Goal: Task Accomplishment & Management: Complete application form

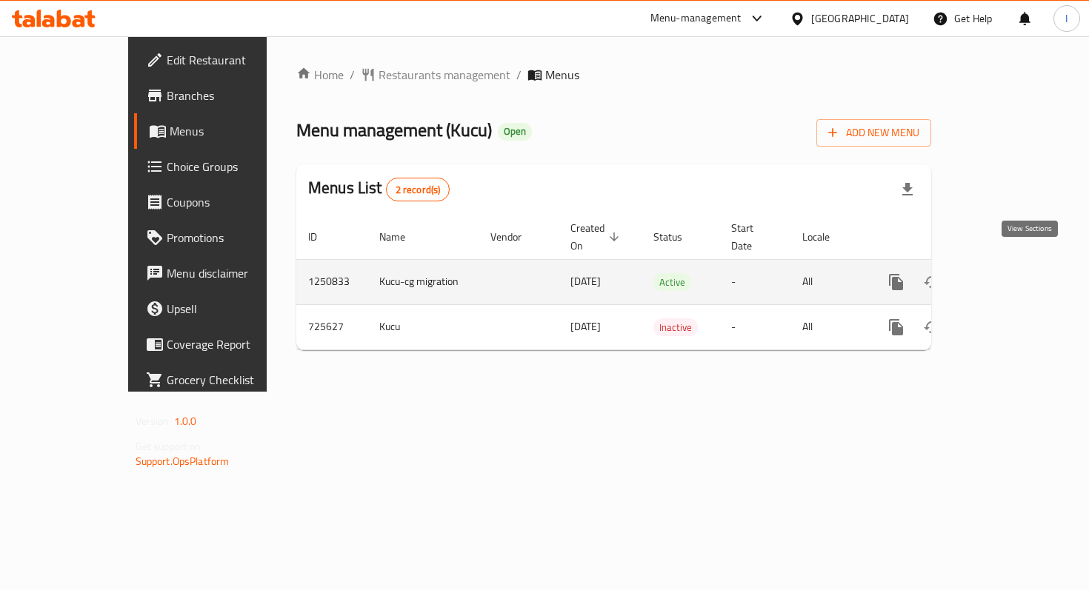
click at [1012, 273] on icon "enhanced table" at bounding box center [1003, 282] width 18 height 18
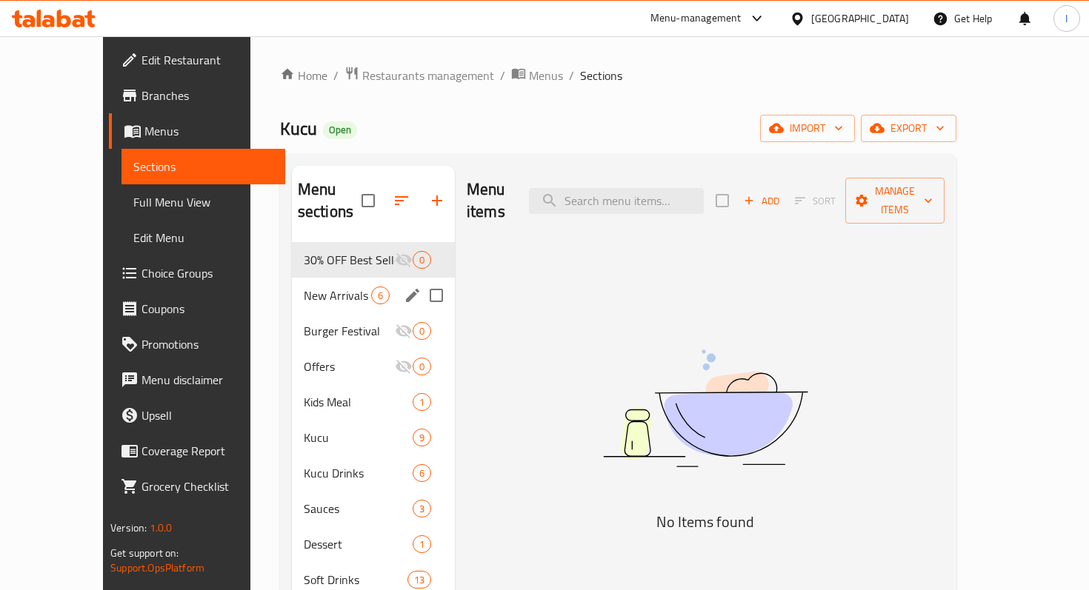
click at [304, 287] on span "New Arrivals" at bounding box center [337, 296] width 67 height 18
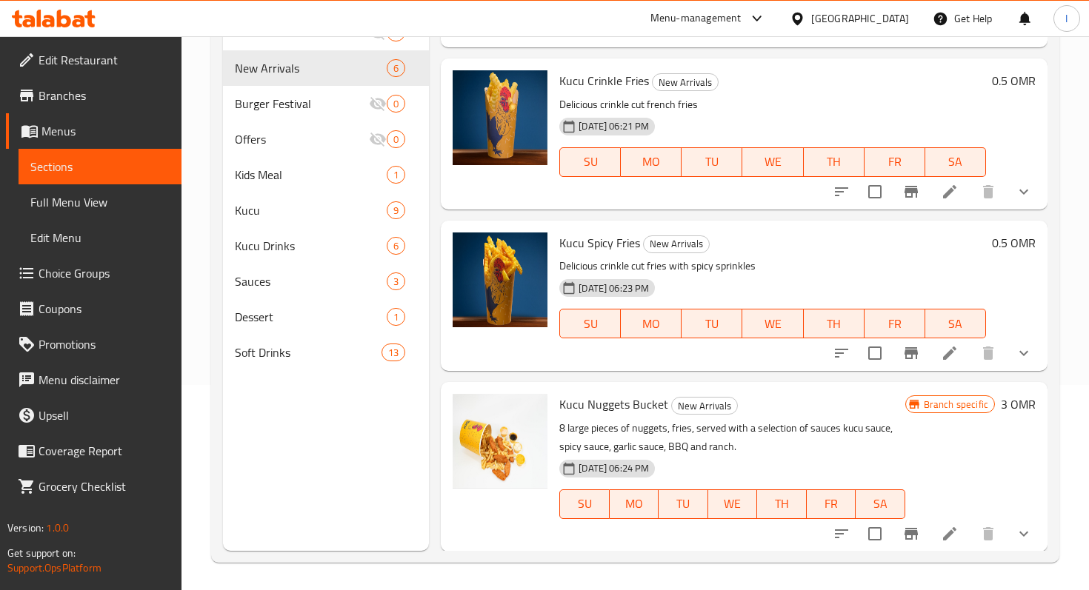
scroll to position [207, 0]
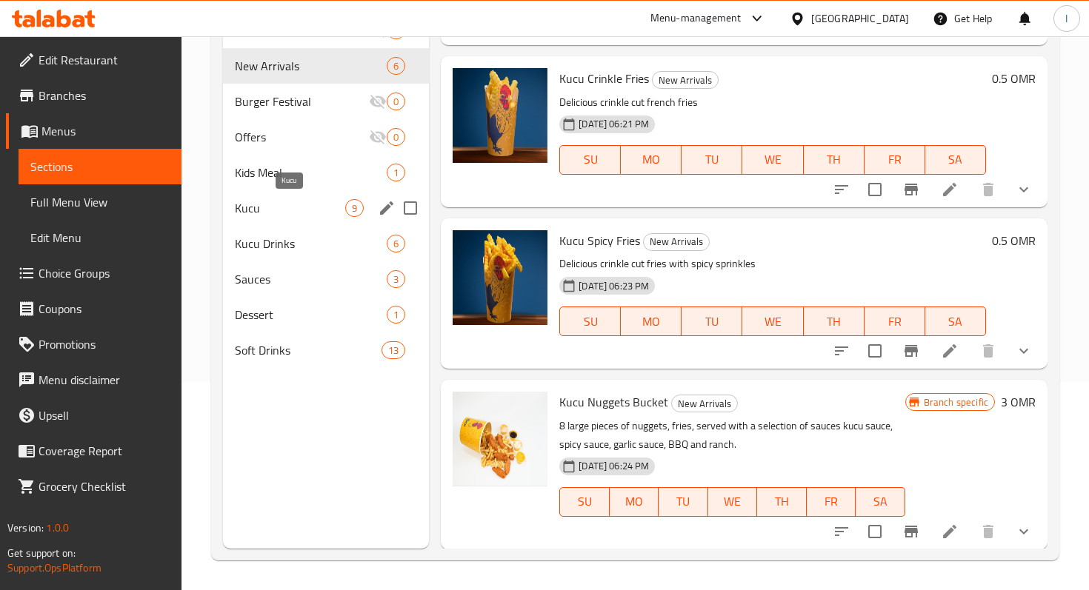
click at [250, 207] on span "Kucu" at bounding box center [290, 208] width 110 height 18
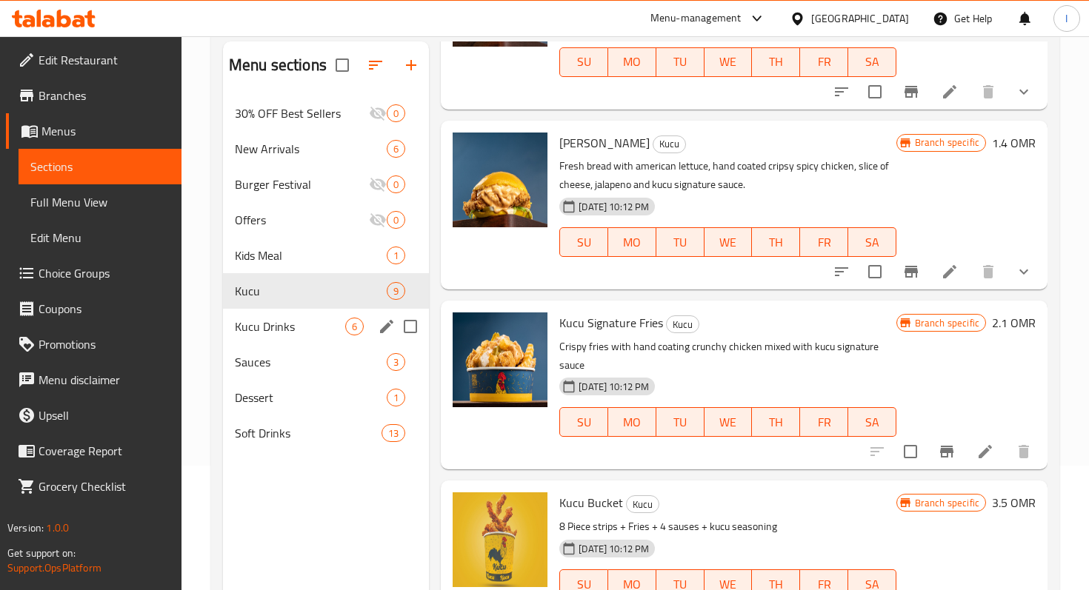
scroll to position [121, 0]
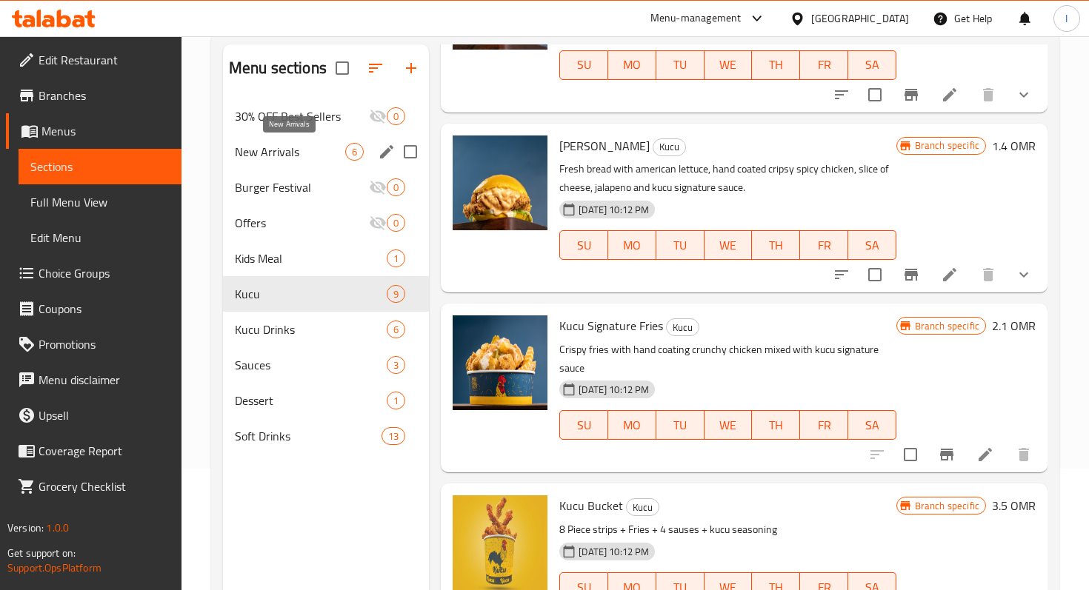
click at [293, 147] on span "New Arrivals" at bounding box center [290, 152] width 110 height 18
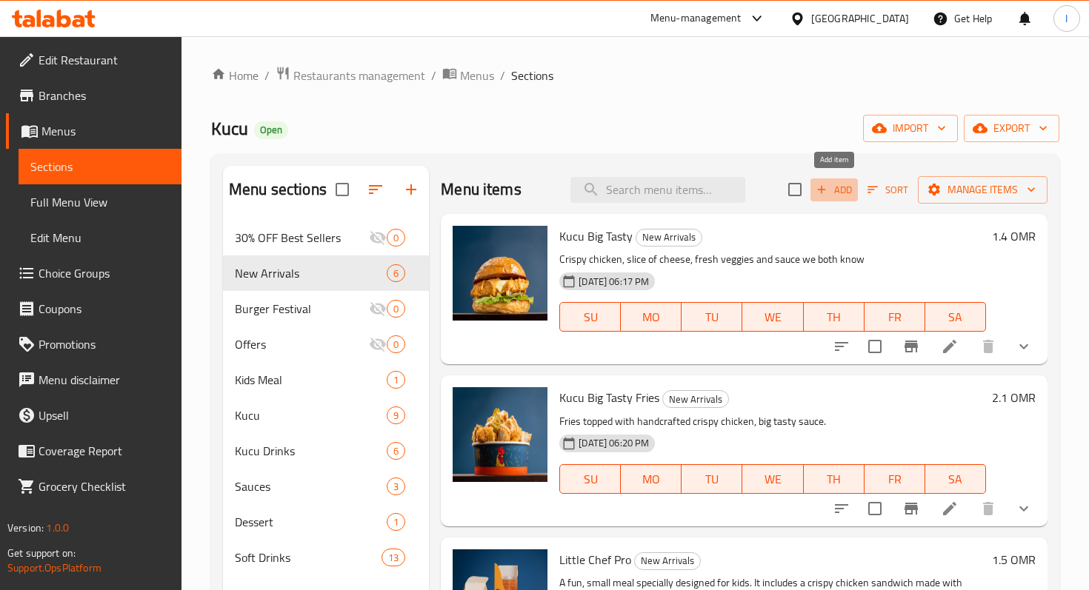
click at [836, 187] on span "Add" at bounding box center [834, 189] width 40 height 17
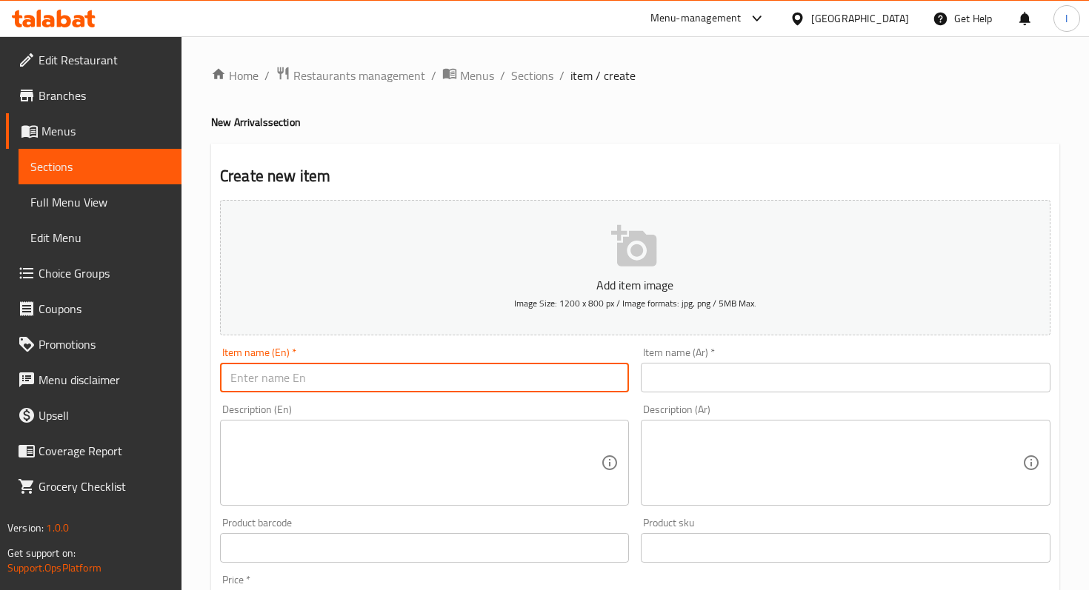
click at [340, 379] on input "text" at bounding box center [424, 378] width 409 height 30
drag, startPoint x: 307, startPoint y: 378, endPoint x: 229, endPoint y: 377, distance: 77.8
click at [229, 377] on input "Kucu Snack Box" at bounding box center [424, 378] width 409 height 30
type input "Kucu Snack Box"
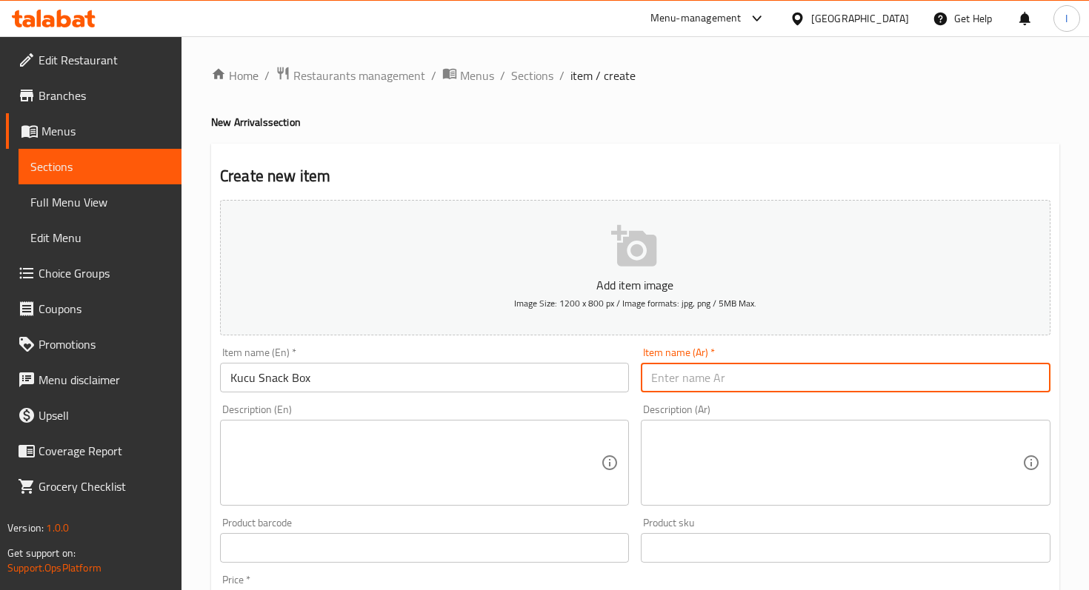
click at [757, 372] on input "text" at bounding box center [845, 378] width 409 height 30
type input "كوكو سناك بوكس"
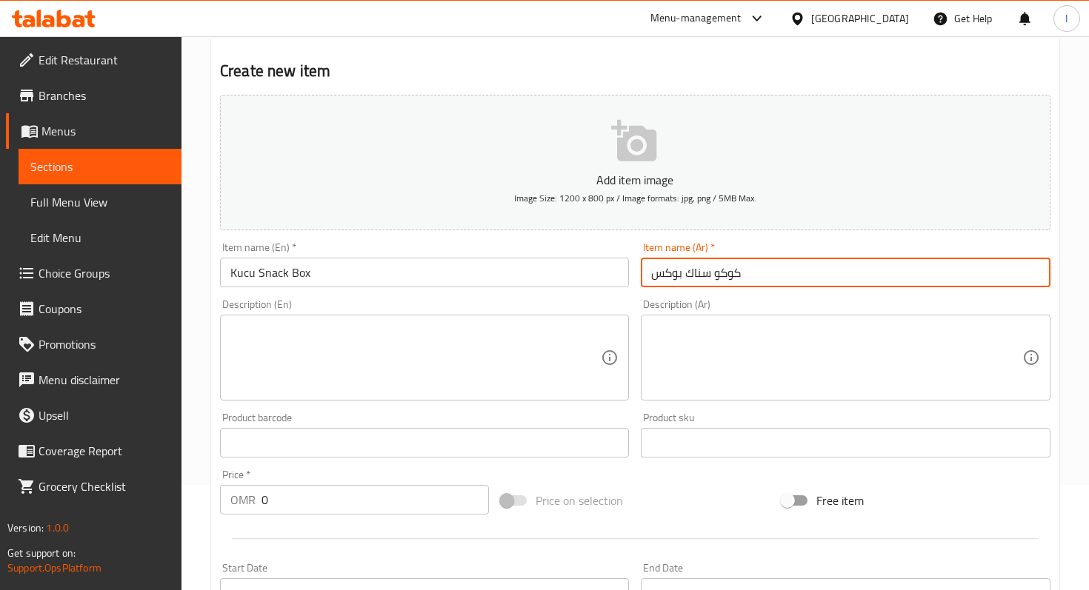
scroll to position [147, 0]
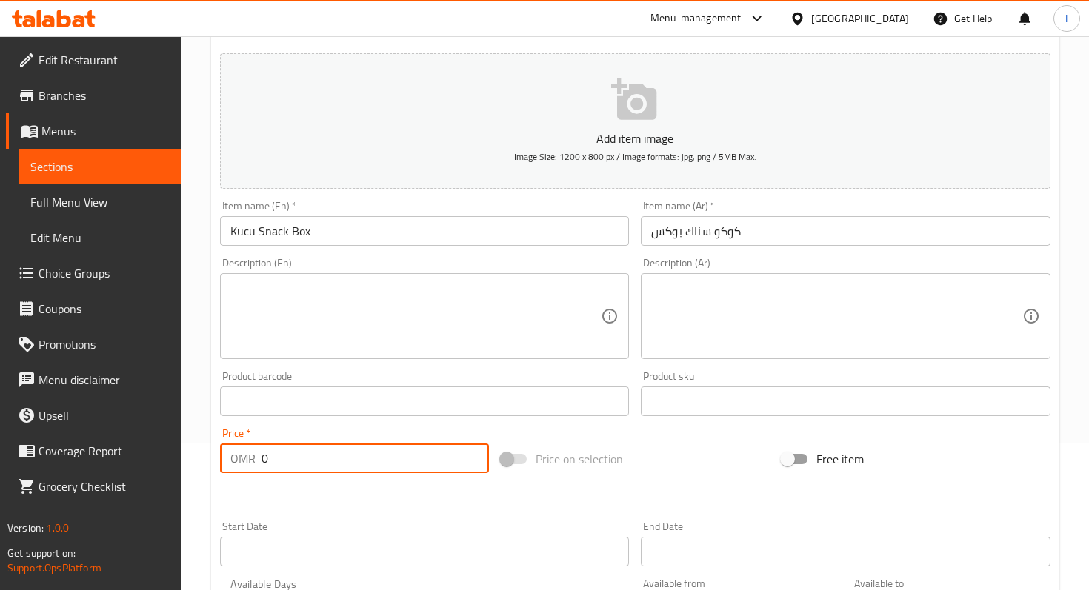
drag, startPoint x: 258, startPoint y: 458, endPoint x: 284, endPoint y: 458, distance: 25.9
click at [284, 458] on div "OMR 0 Price *" at bounding box center [354, 459] width 269 height 30
type input "2.3"
click at [655, 113] on icon "button" at bounding box center [633, 98] width 45 height 41
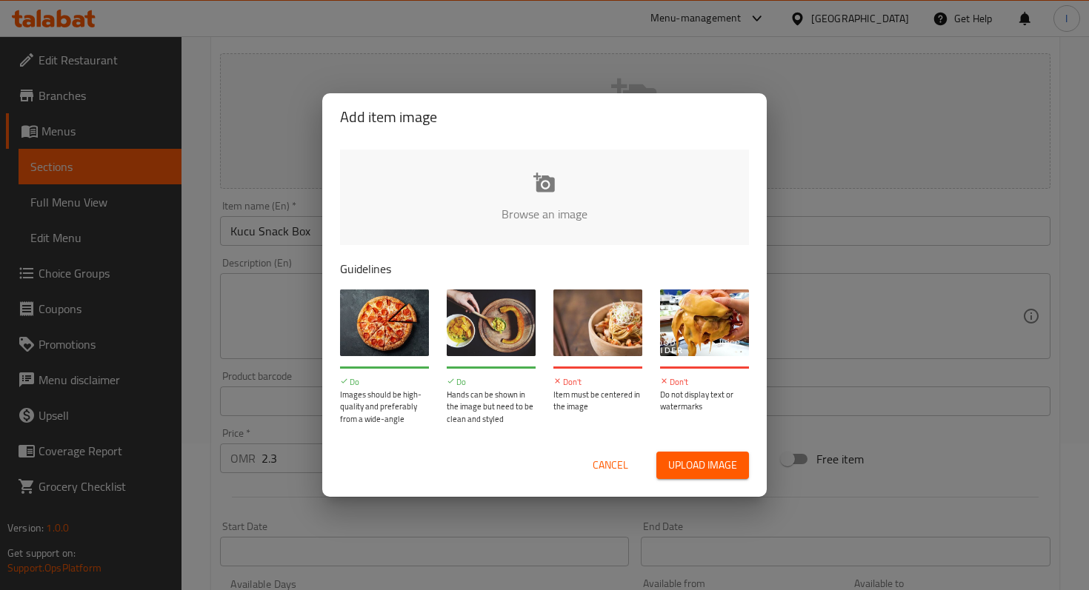
click at [538, 196] on input "file" at bounding box center [1045, 219] width 1410 height 138
type input "C:\fakepath\Kucu Snacks Box.jpg"
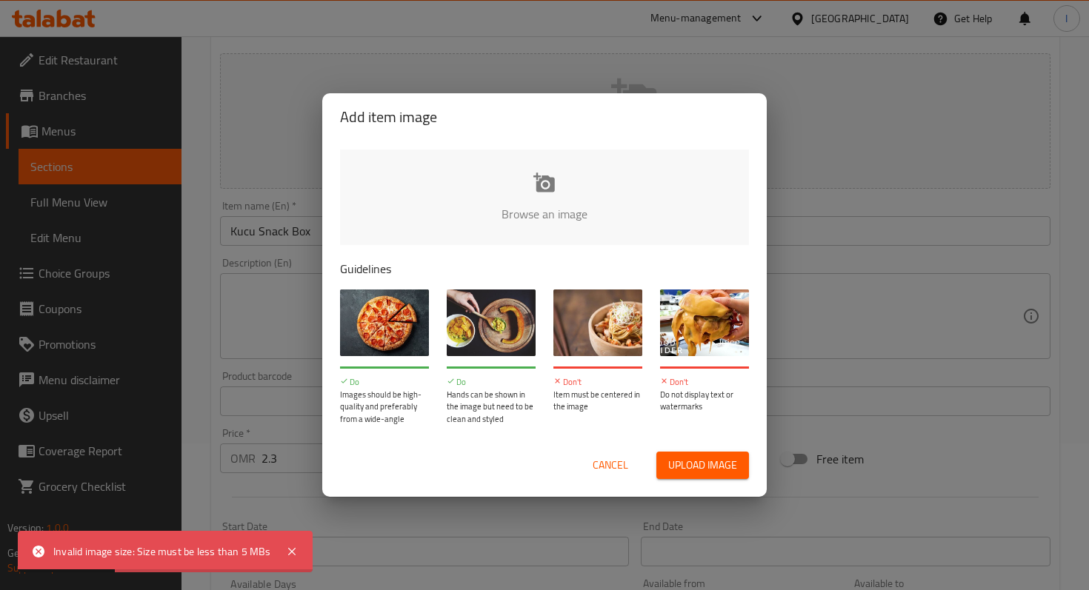
click at [608, 463] on span "Cancel" at bounding box center [610, 465] width 36 height 19
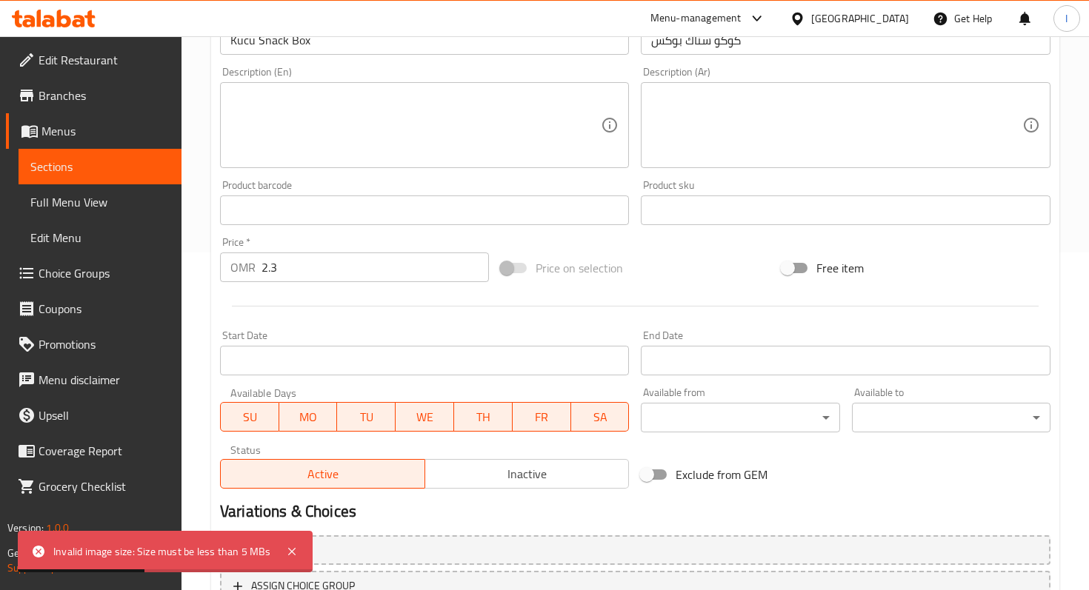
scroll to position [456, 0]
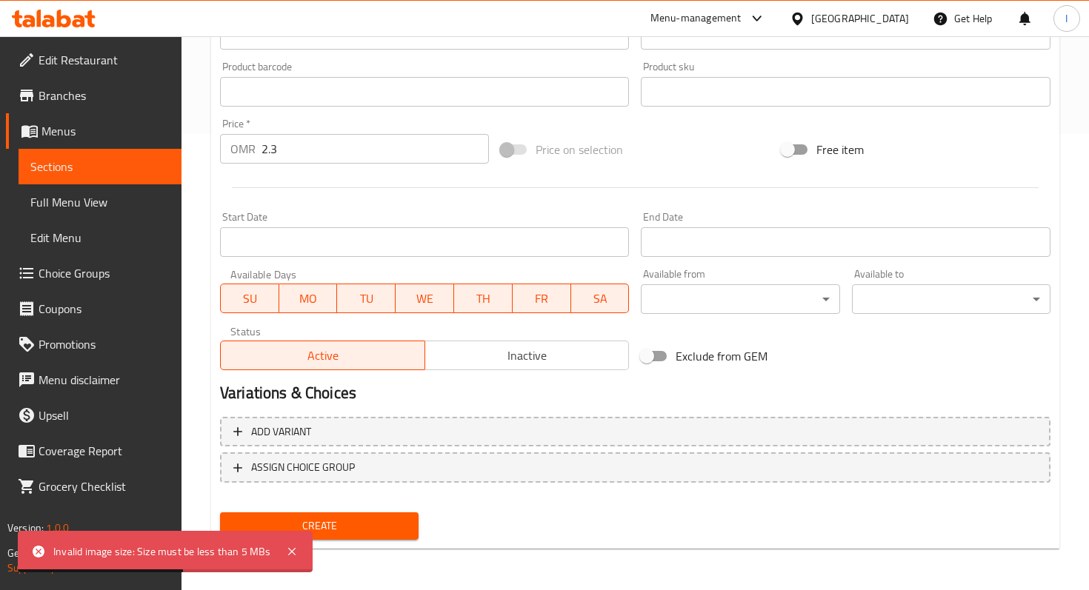
click at [327, 525] on span "Create" at bounding box center [319, 526] width 175 height 19
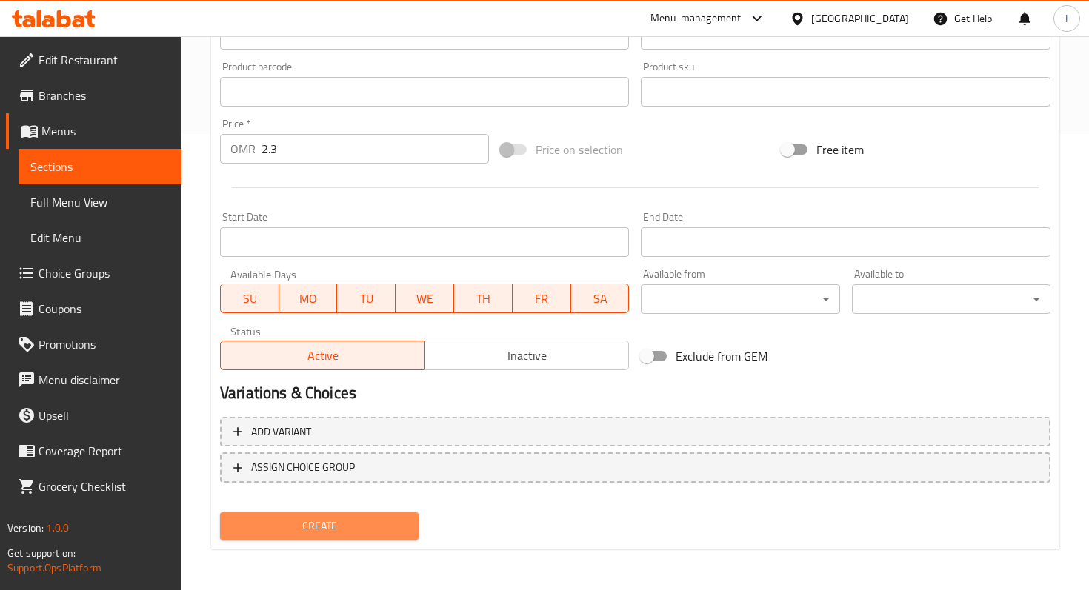
click at [314, 527] on span "Create" at bounding box center [319, 526] width 175 height 19
click at [313, 526] on span "Create" at bounding box center [319, 526] width 175 height 19
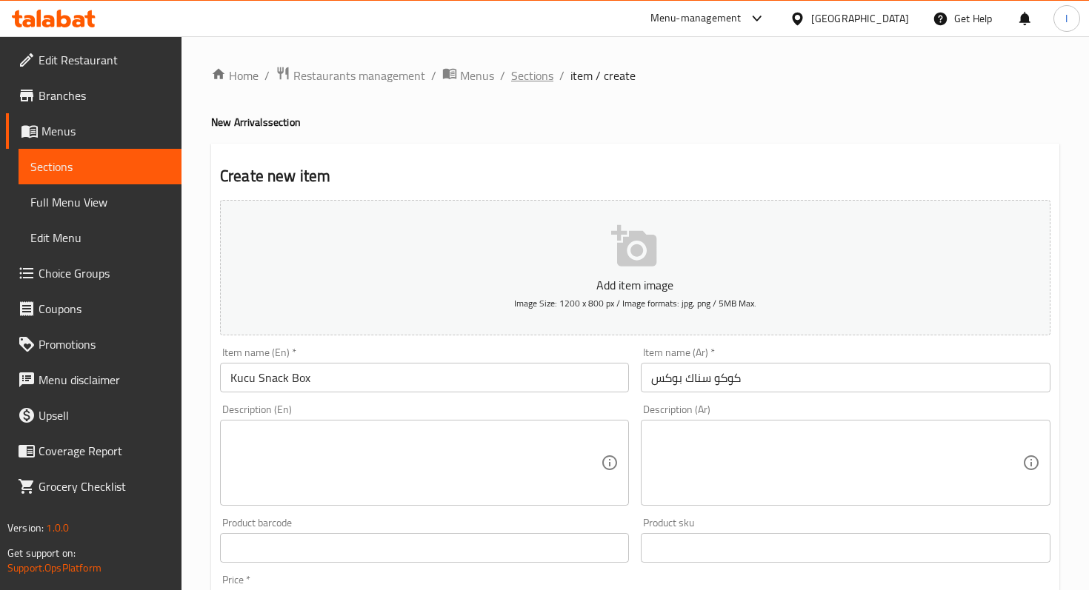
click at [540, 82] on span "Sections" at bounding box center [532, 76] width 42 height 18
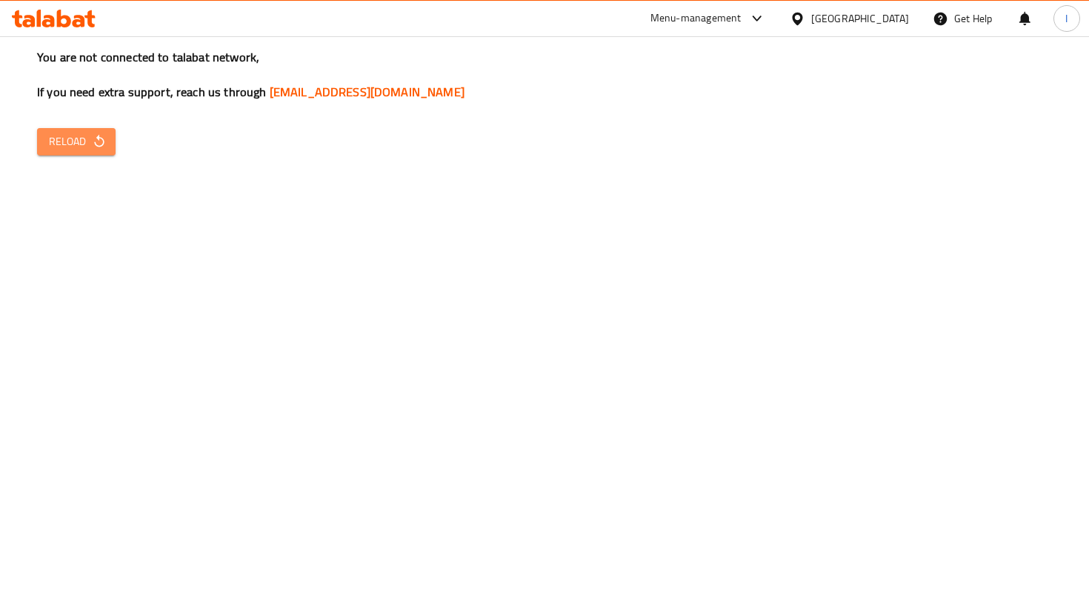
click at [65, 139] on span "Reload" at bounding box center [76, 142] width 55 height 19
click at [67, 147] on span "Reload" at bounding box center [76, 142] width 55 height 19
click at [83, 133] on span "Reload" at bounding box center [76, 142] width 55 height 19
click at [654, 49] on h3 "You are not connected to talabat network, If you need extra support, reach us t…" at bounding box center [544, 75] width 1015 height 52
click at [92, 138] on icon "button" at bounding box center [99, 141] width 15 height 15
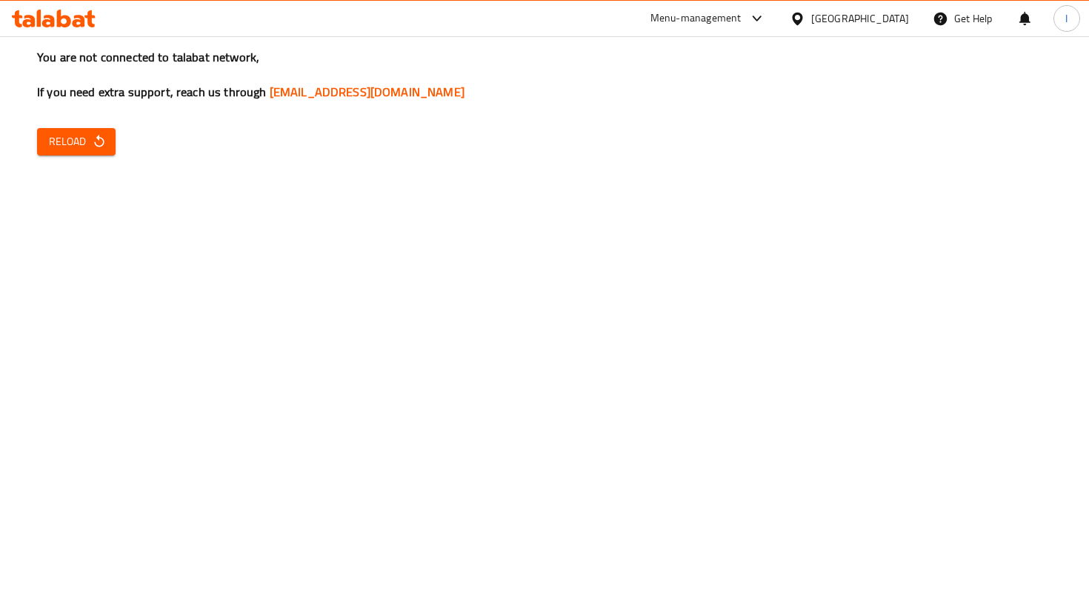
click at [92, 138] on icon "button" at bounding box center [99, 141] width 15 height 15
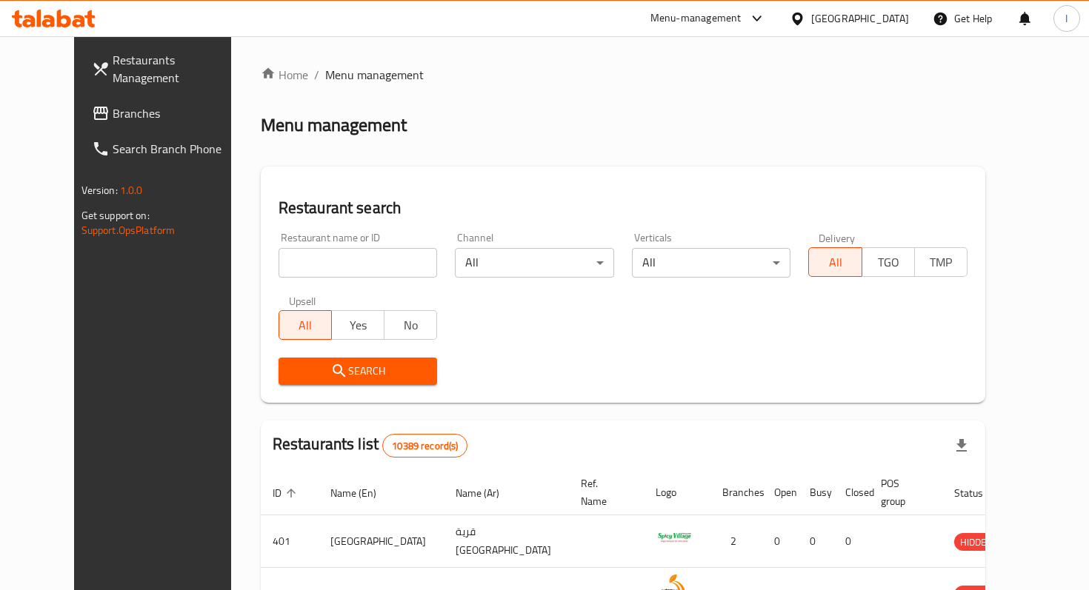
click at [294, 261] on input "search" at bounding box center [357, 263] width 159 height 30
type input "kucu"
click button "Search" at bounding box center [357, 371] width 159 height 27
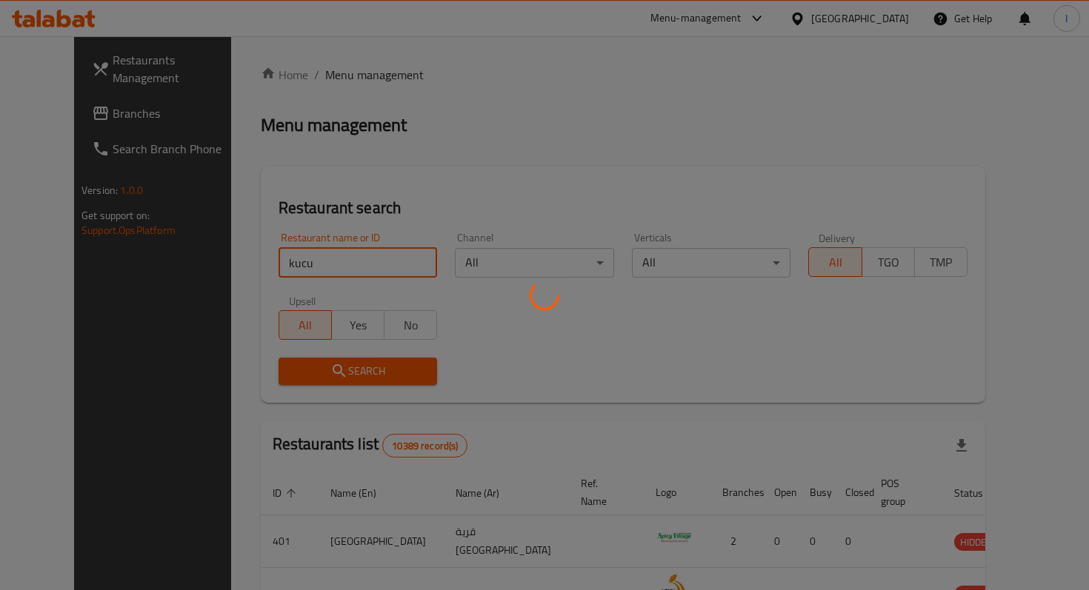
click button "Search" at bounding box center [357, 371] width 159 height 27
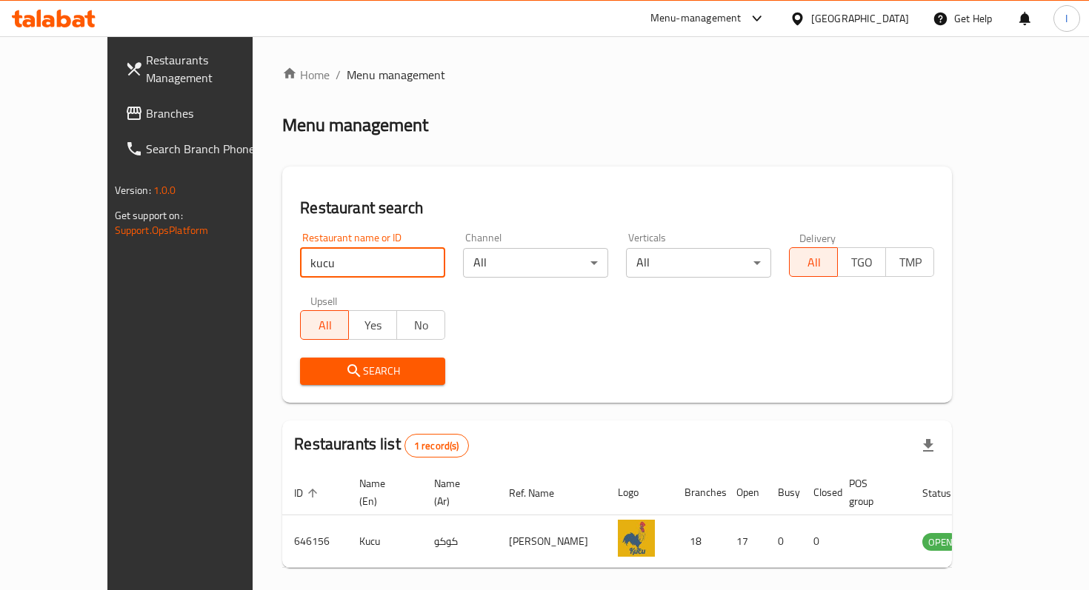
click button "Search" at bounding box center [372, 371] width 145 height 27
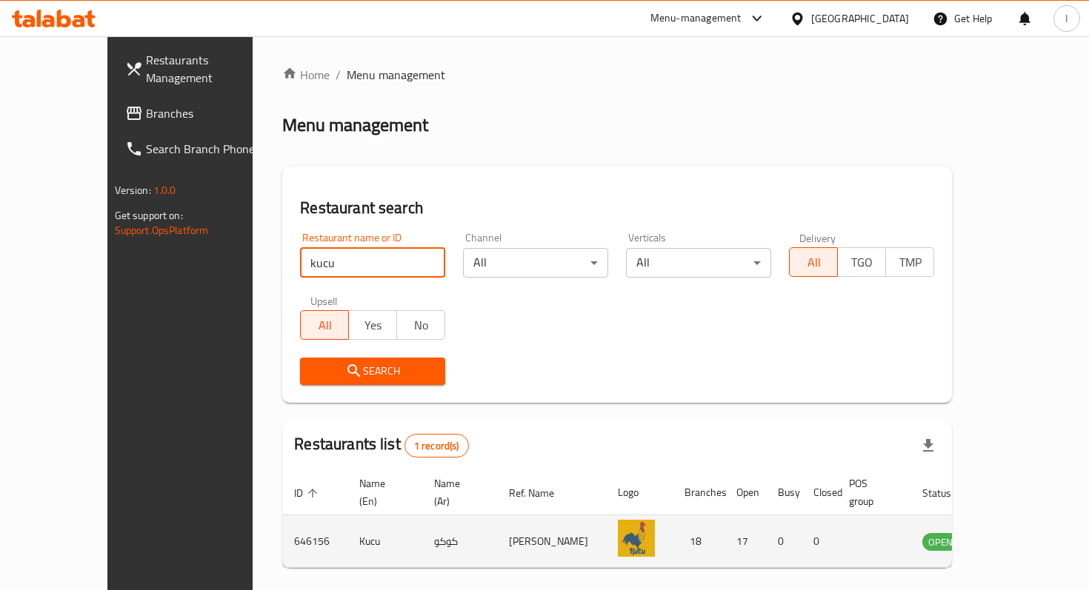
click at [1015, 540] on icon "enhanced table" at bounding box center [1011, 542] width 5 height 6
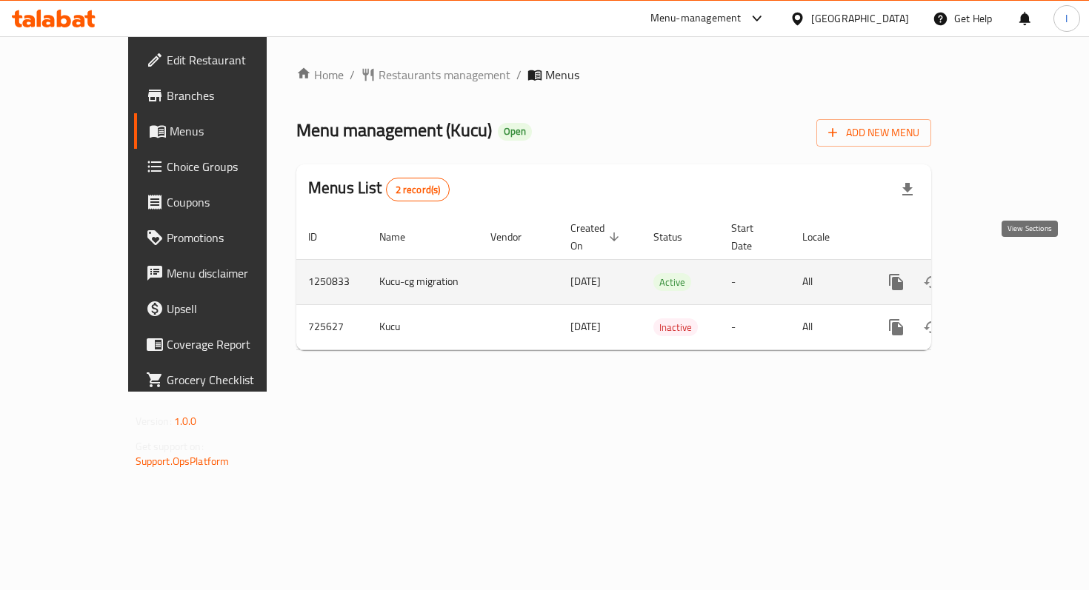
click at [1012, 273] on icon "enhanced table" at bounding box center [1003, 282] width 18 height 18
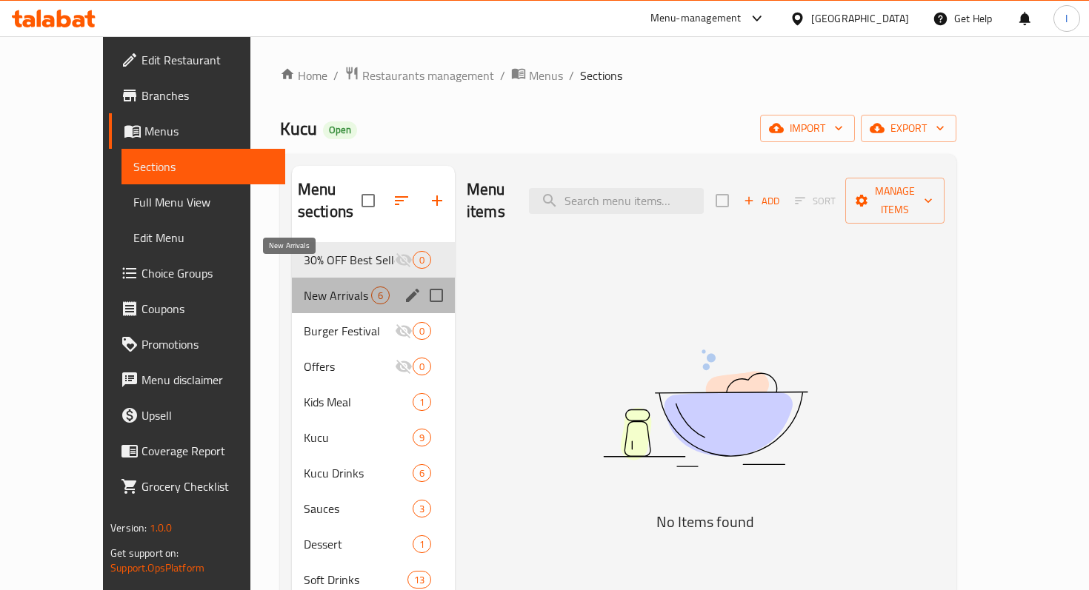
click at [304, 287] on span "New Arrivals" at bounding box center [337, 296] width 67 height 18
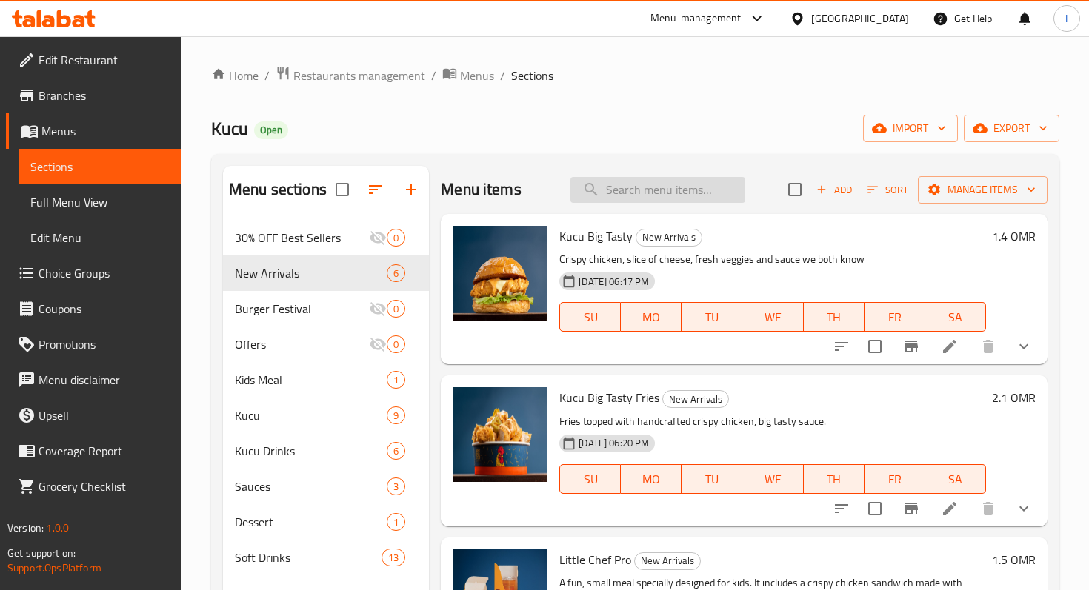
click at [615, 190] on input "search" at bounding box center [657, 190] width 175 height 26
type input "k"
click at [837, 190] on span "Add" at bounding box center [834, 189] width 40 height 17
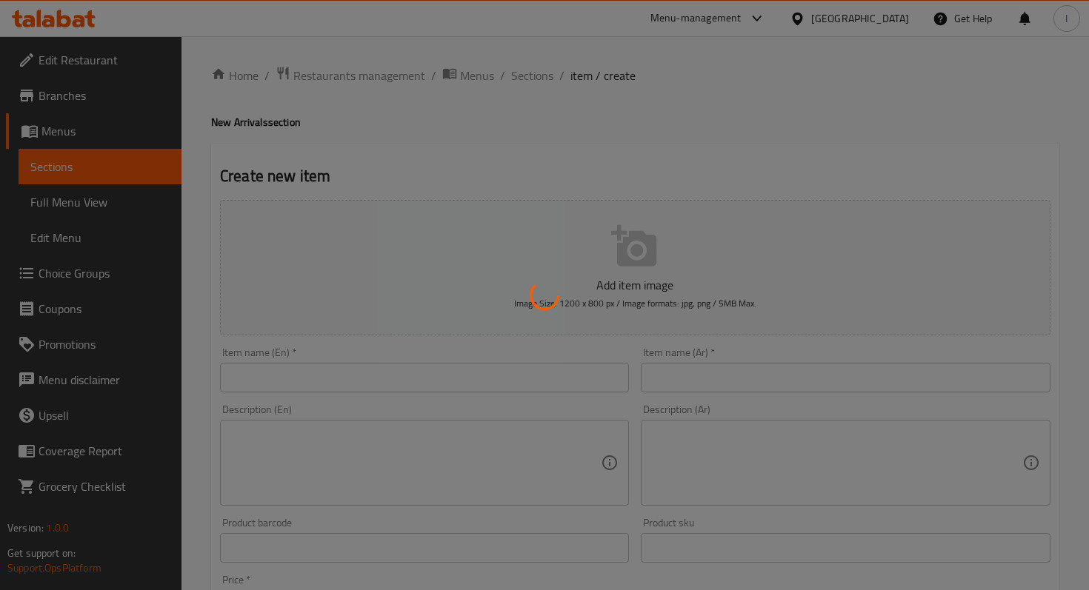
click at [374, 375] on div at bounding box center [544, 295] width 1089 height 590
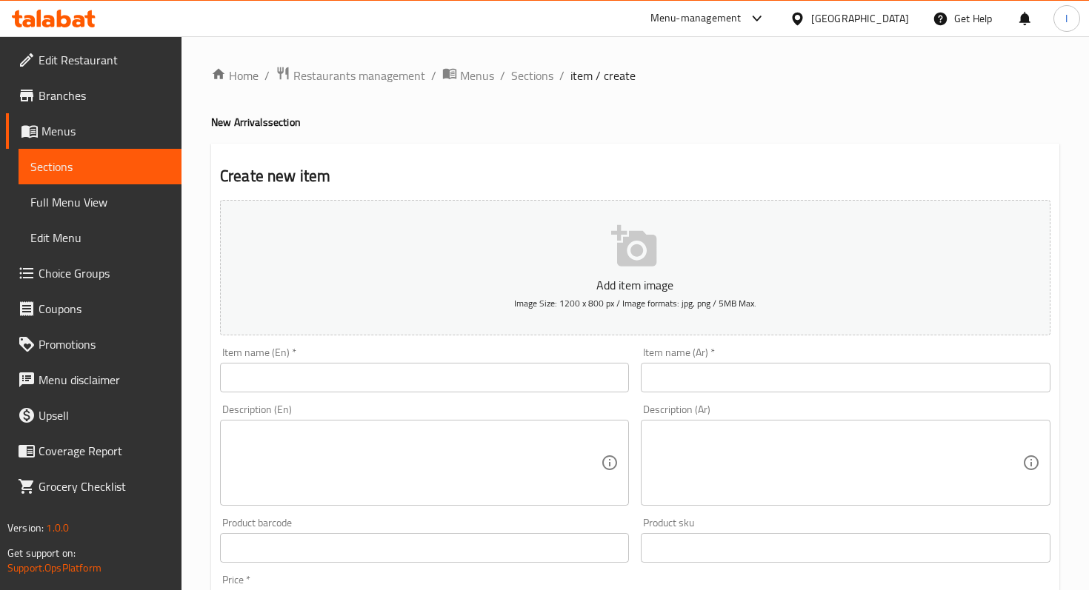
click at [376, 380] on input "text" at bounding box center [424, 378] width 409 height 30
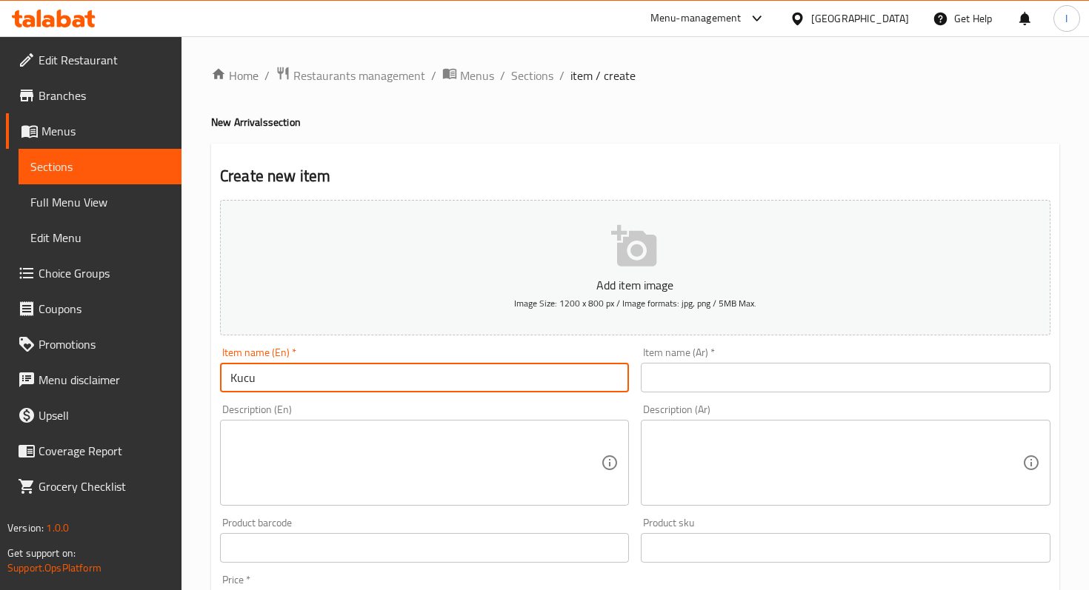
type input "Kucu Snack Box"
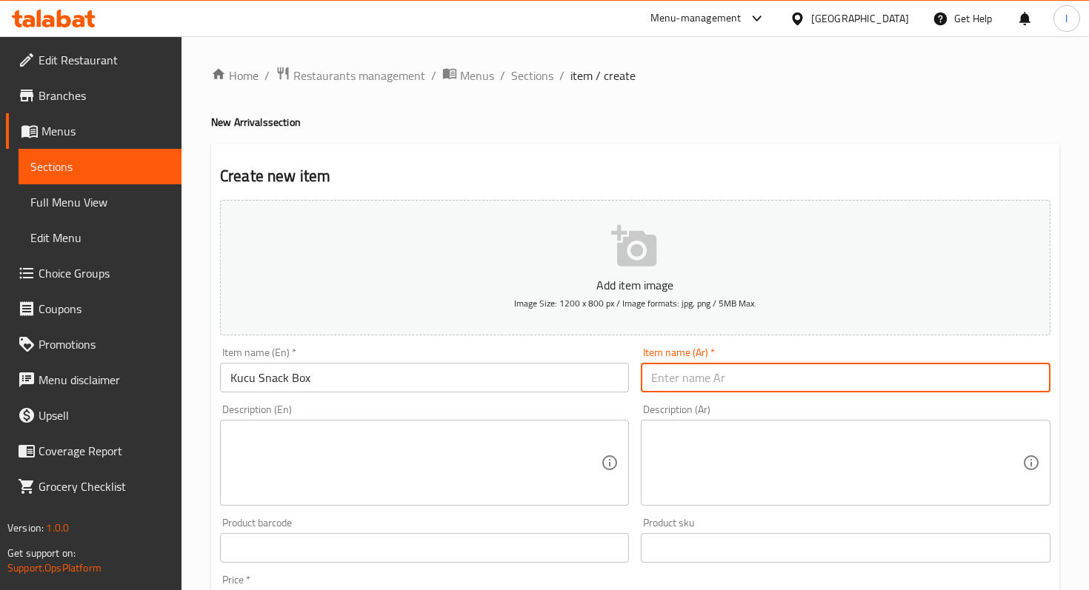
click at [704, 375] on input "text" at bounding box center [845, 378] width 409 height 30
click at [733, 376] on input "text" at bounding box center [845, 378] width 409 height 30
type input "كوكو سناك بوكس"
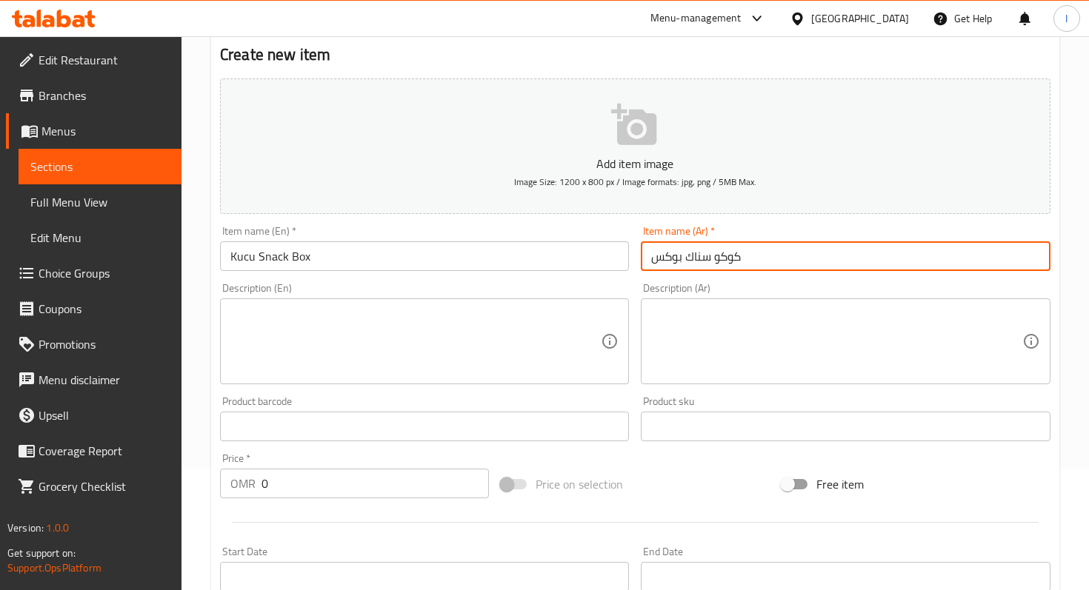
scroll to position [213, 0]
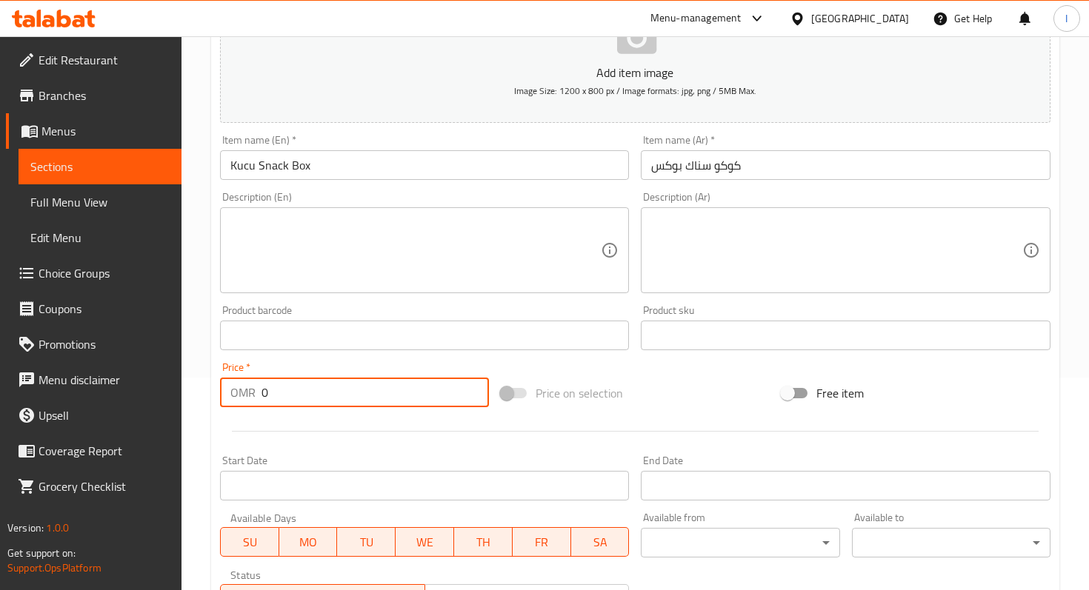
drag, startPoint x: 261, startPoint y: 396, endPoint x: 293, endPoint y: 397, distance: 32.6
click at [293, 397] on input "0" at bounding box center [374, 393] width 227 height 30
type input "2.3"
click at [507, 433] on div at bounding box center [635, 431] width 842 height 36
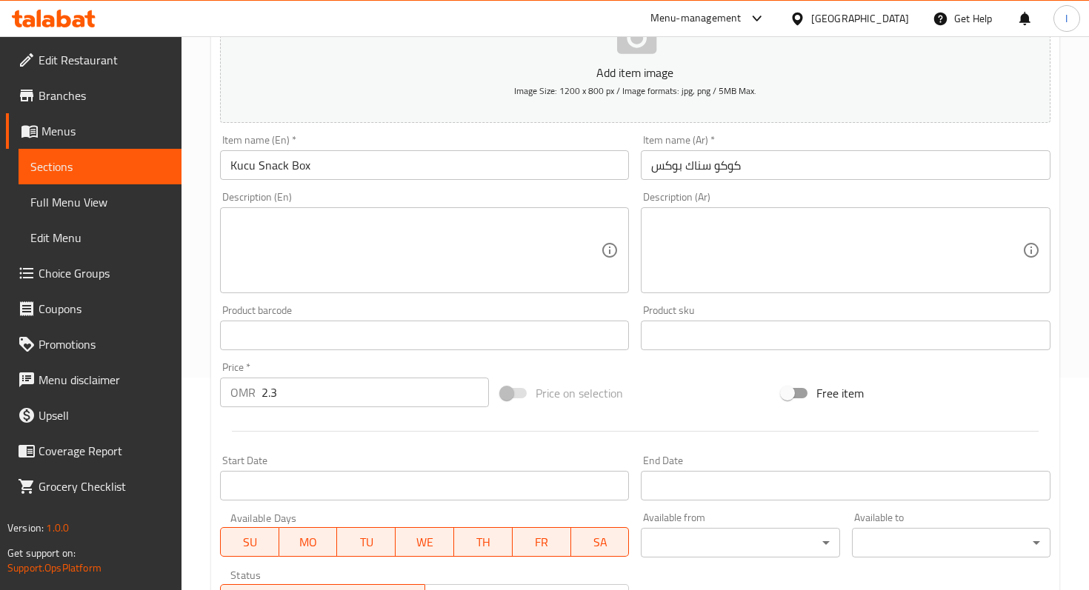
scroll to position [456, 0]
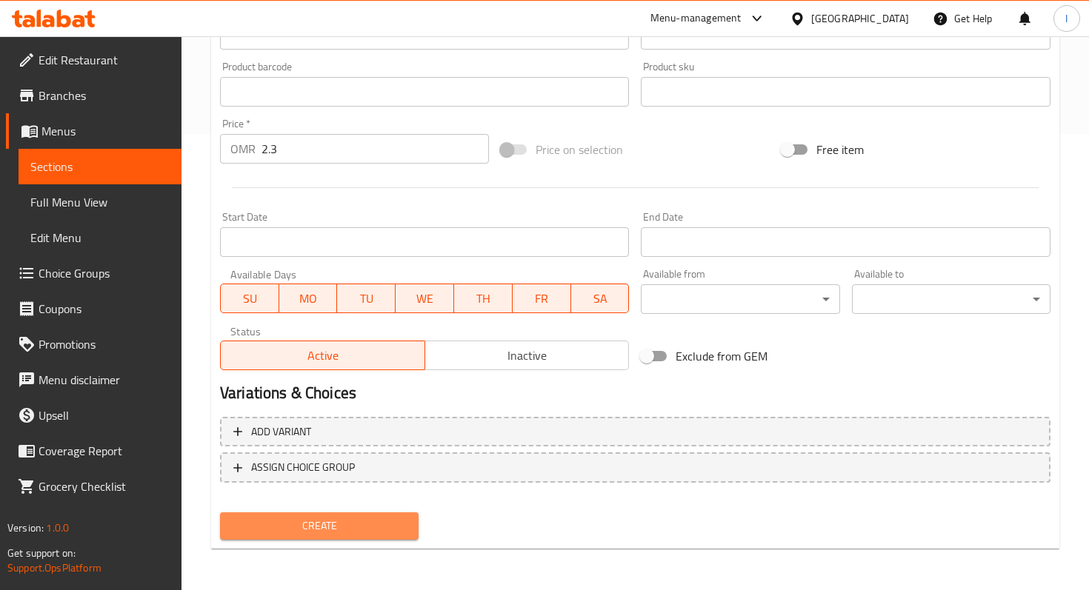
click at [309, 515] on button "Create" at bounding box center [319, 525] width 198 height 27
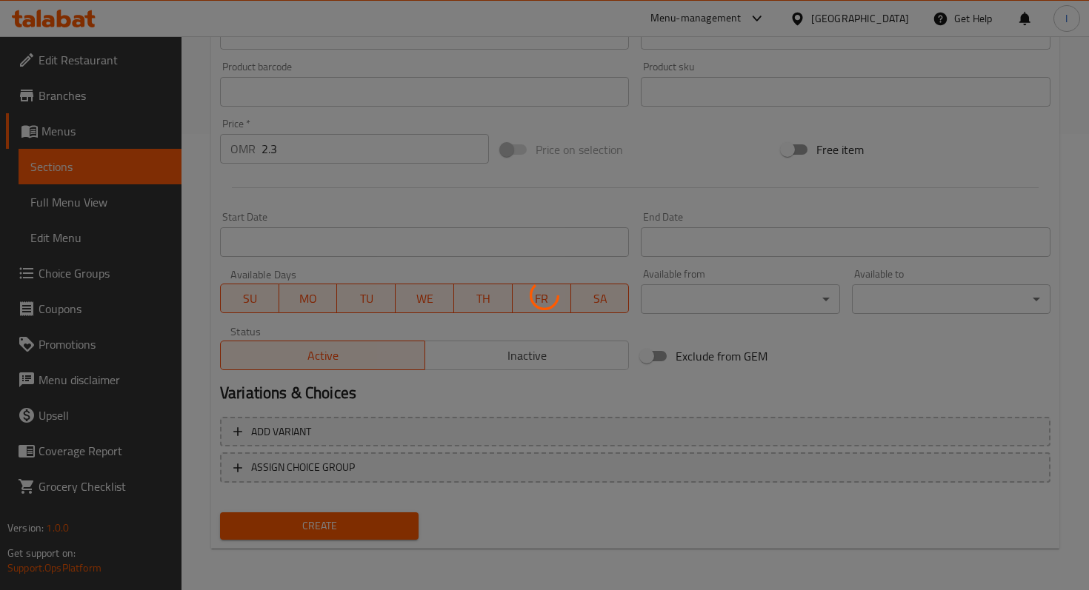
type input "0"
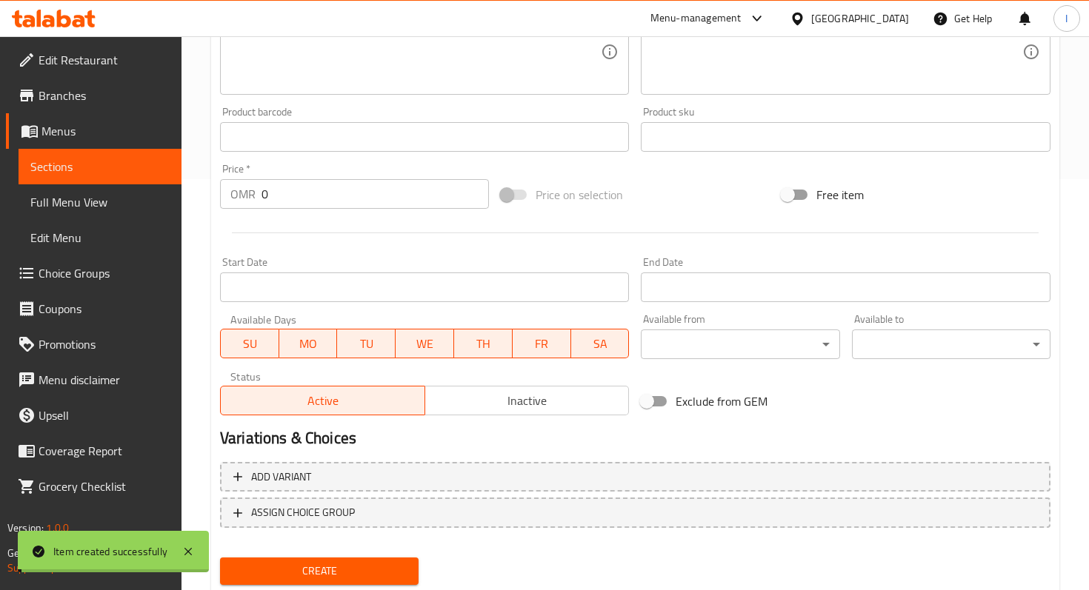
scroll to position [0, 0]
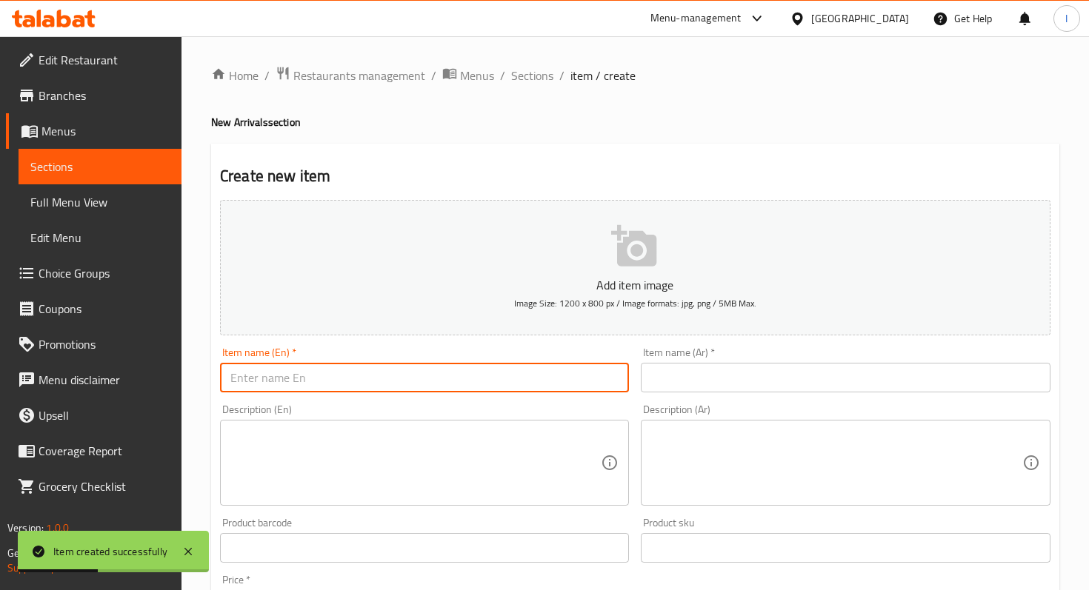
click at [293, 375] on input "text" at bounding box center [424, 378] width 409 height 30
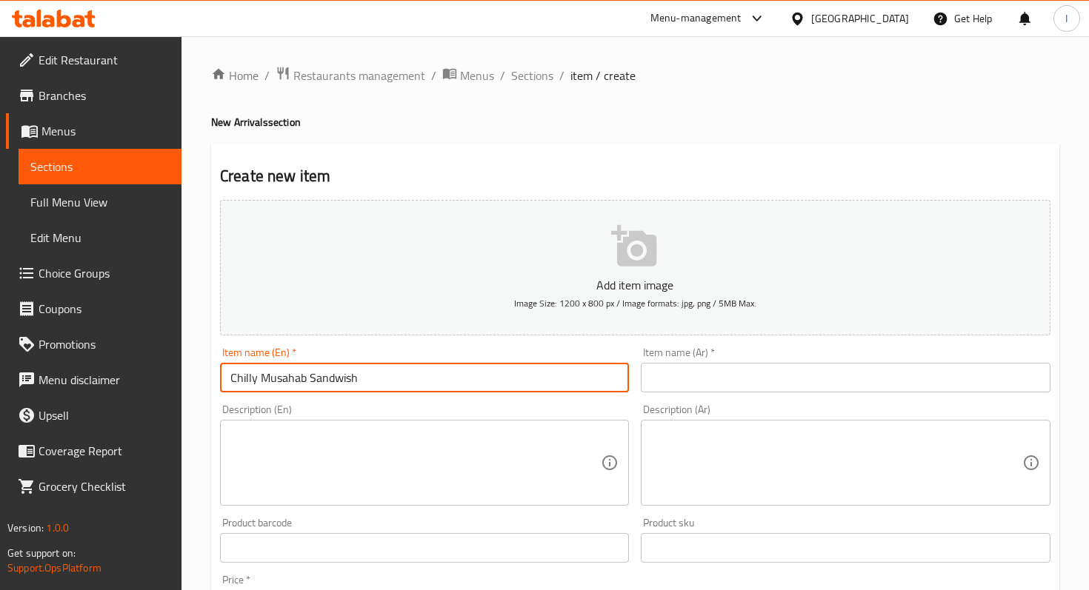
click at [324, 378] on input "Chilly Musahab Sandwish" at bounding box center [424, 378] width 409 height 30
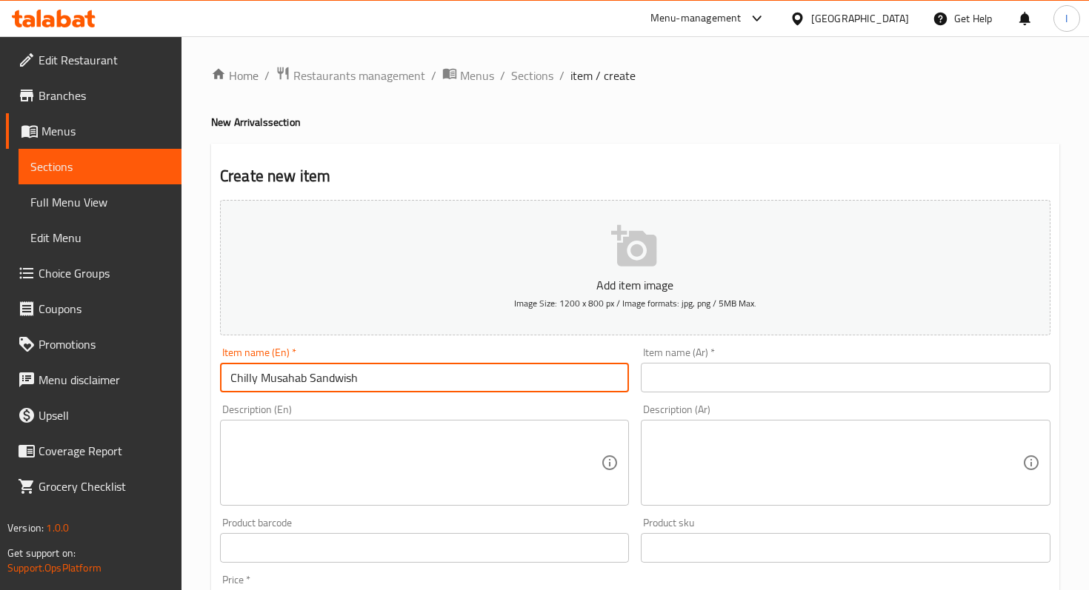
type input "Chilly Musahab Sandwish"
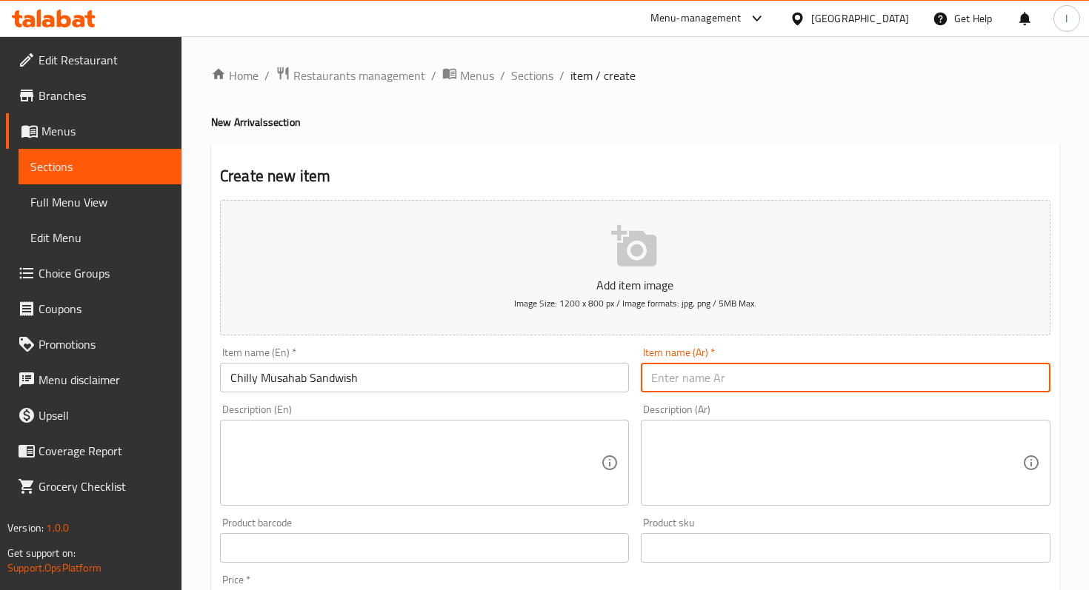
click at [735, 380] on input "text" at bounding box center [845, 378] width 409 height 30
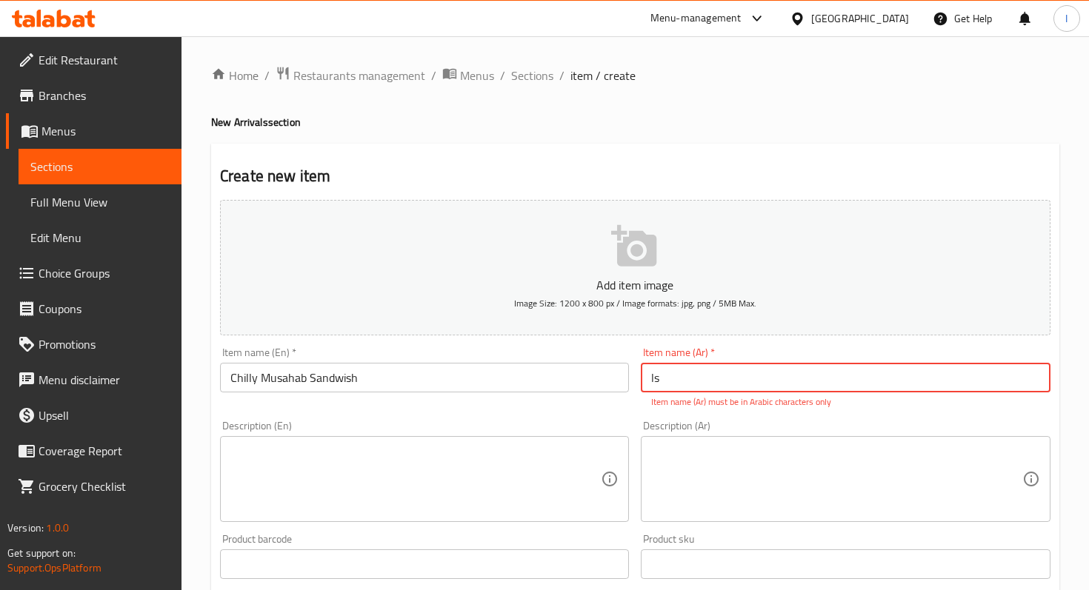
type input "l"
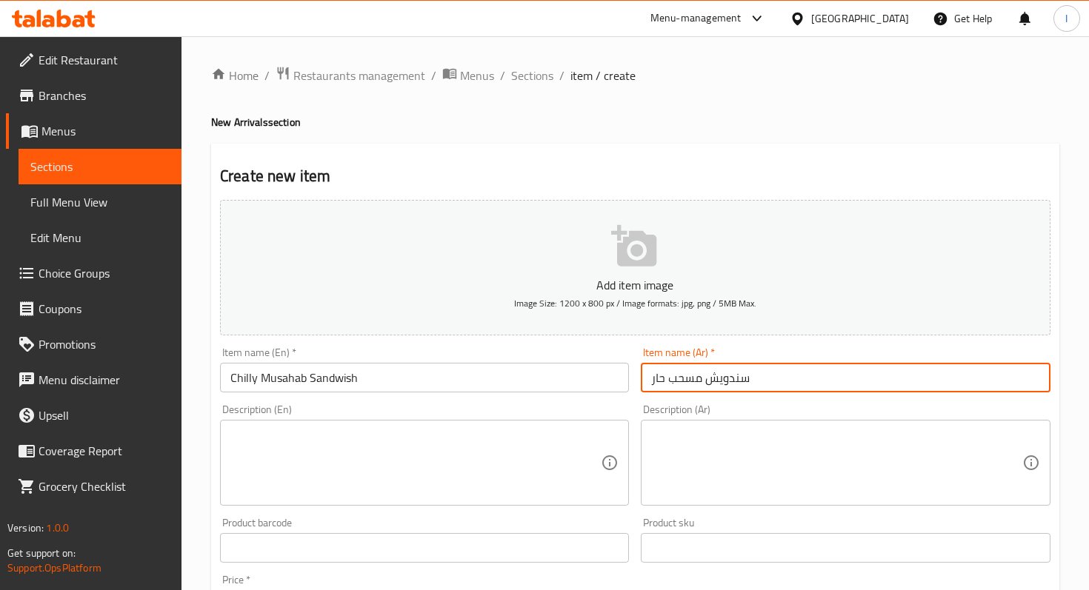
type input "سندويش مسحب حار"
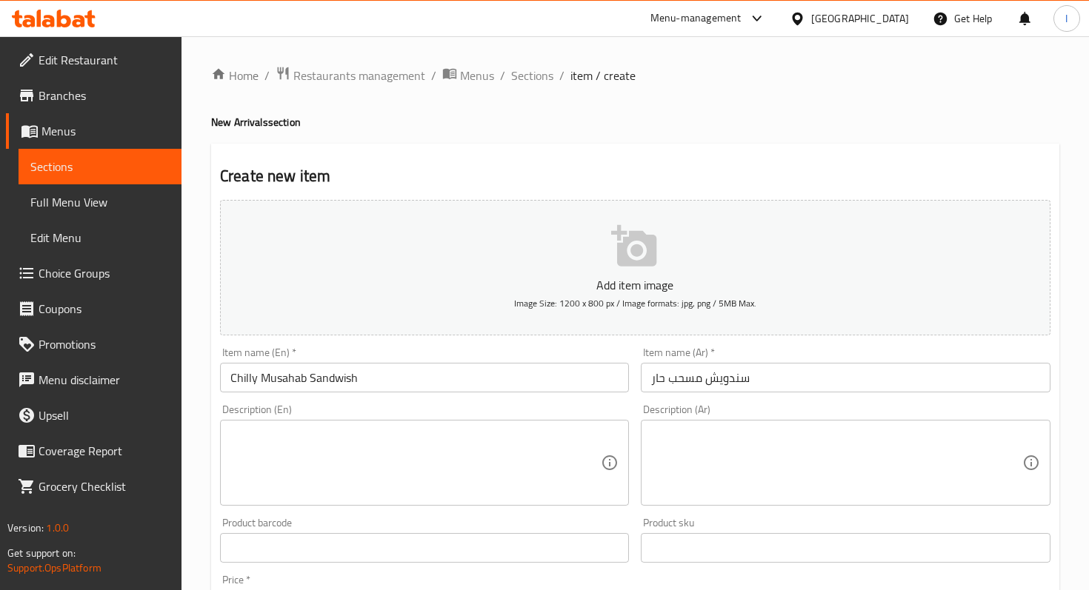
click at [512, 131] on div "Home / Restaurants management / Menus / Sections / item / create New Arrivals s…" at bounding box center [635, 541] width 848 height 951
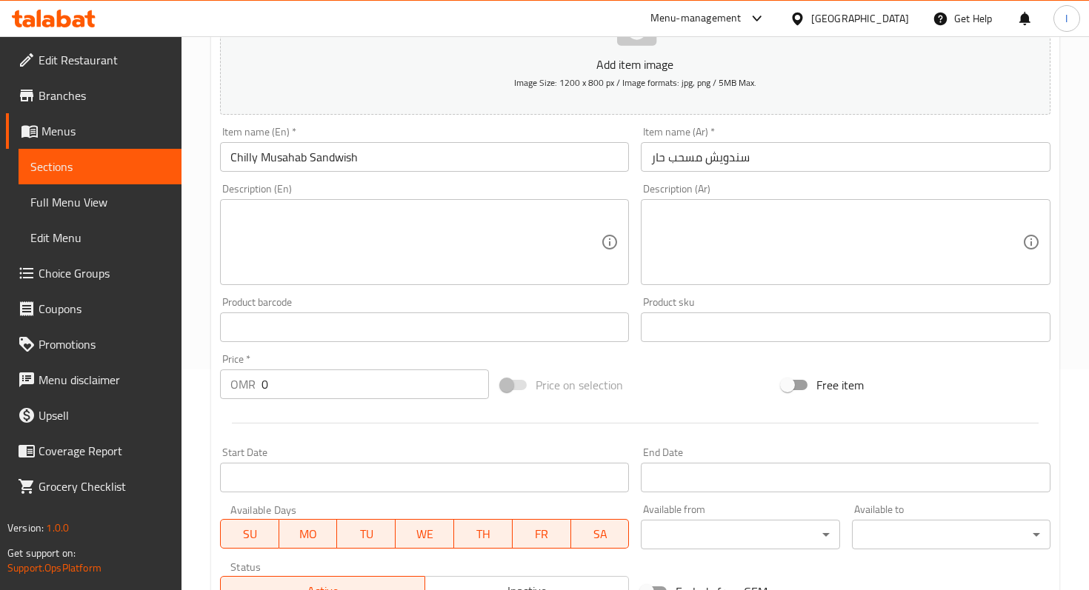
scroll to position [296, 0]
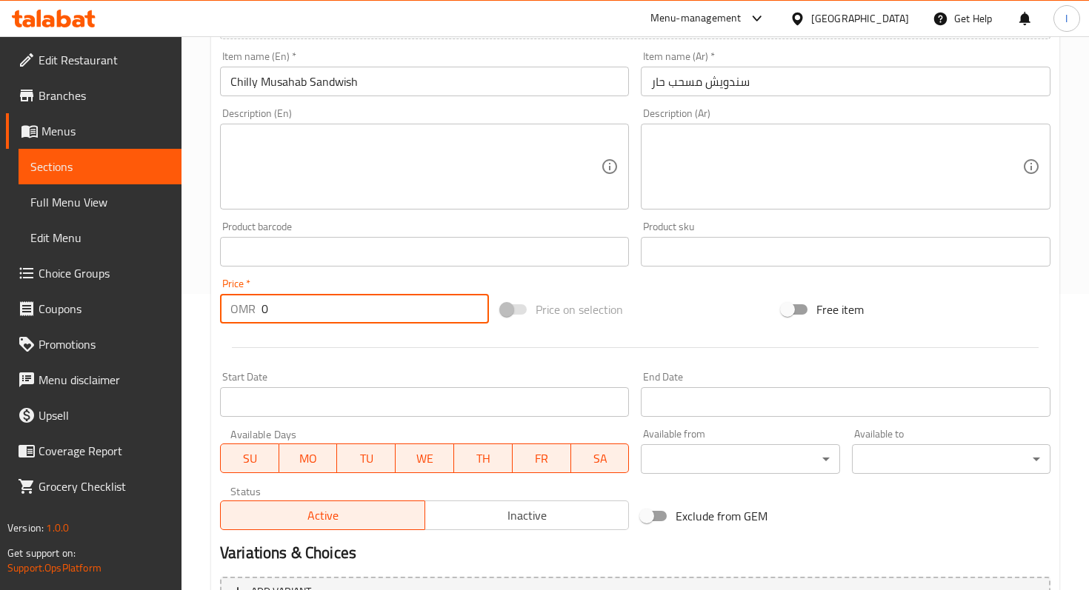
drag, startPoint x: 262, startPoint y: 313, endPoint x: 291, endPoint y: 313, distance: 28.9
click at [291, 313] on input "0" at bounding box center [374, 309] width 227 height 30
type input "1.4"
click at [686, 320] on div "Price on selection" at bounding box center [635, 310] width 281 height 40
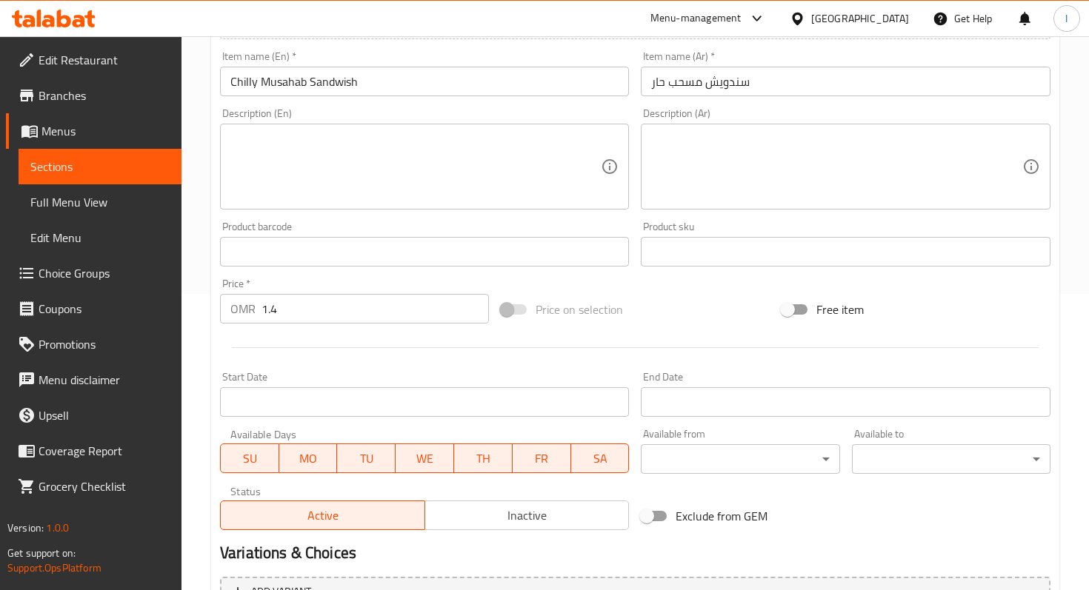
scroll to position [456, 0]
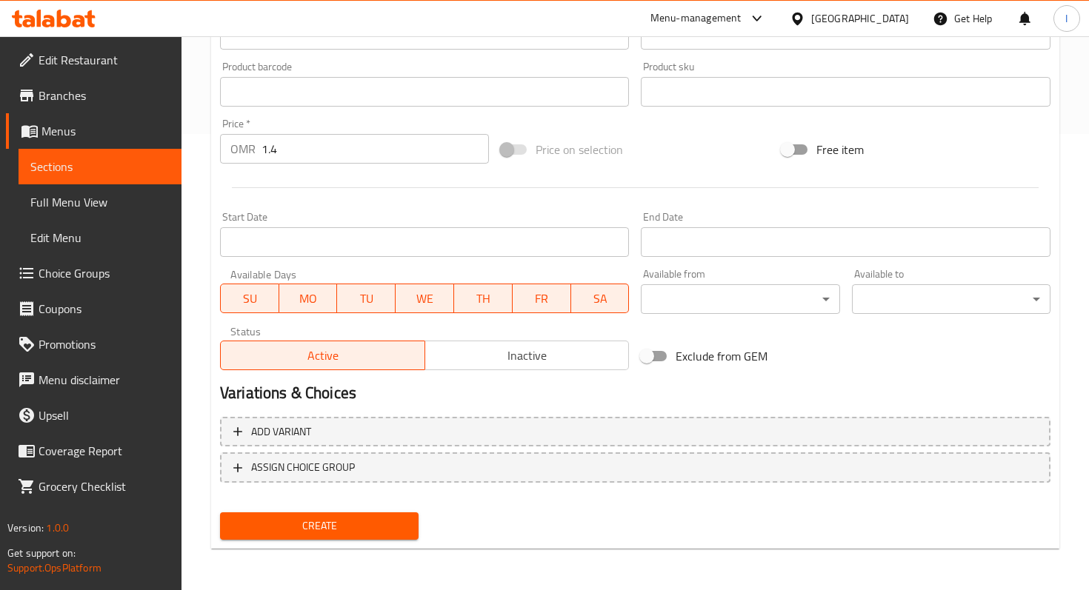
click at [357, 528] on span "Create" at bounding box center [319, 526] width 175 height 19
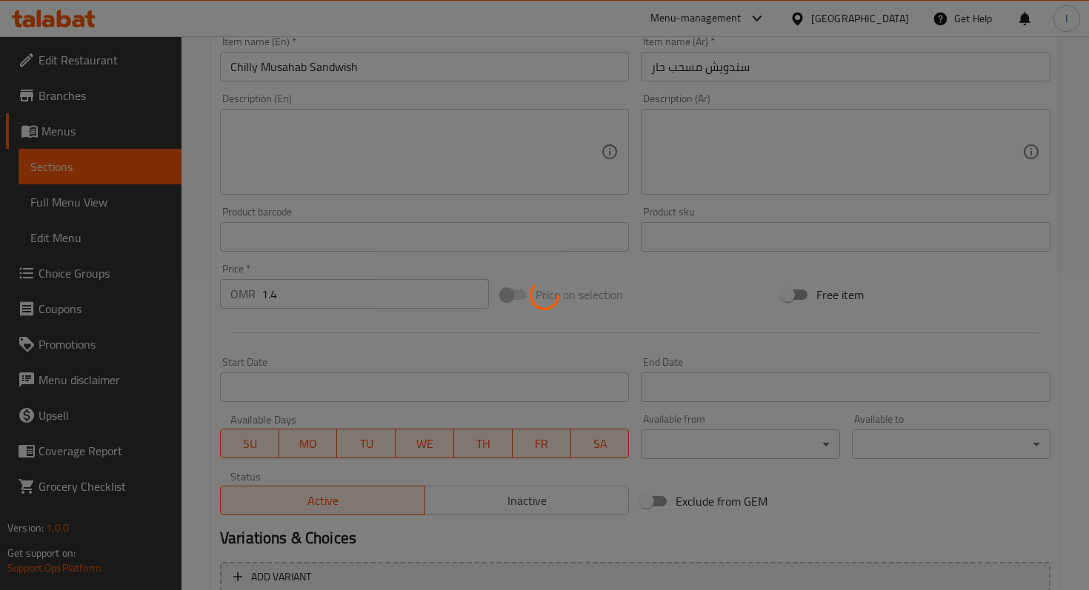
scroll to position [0, 0]
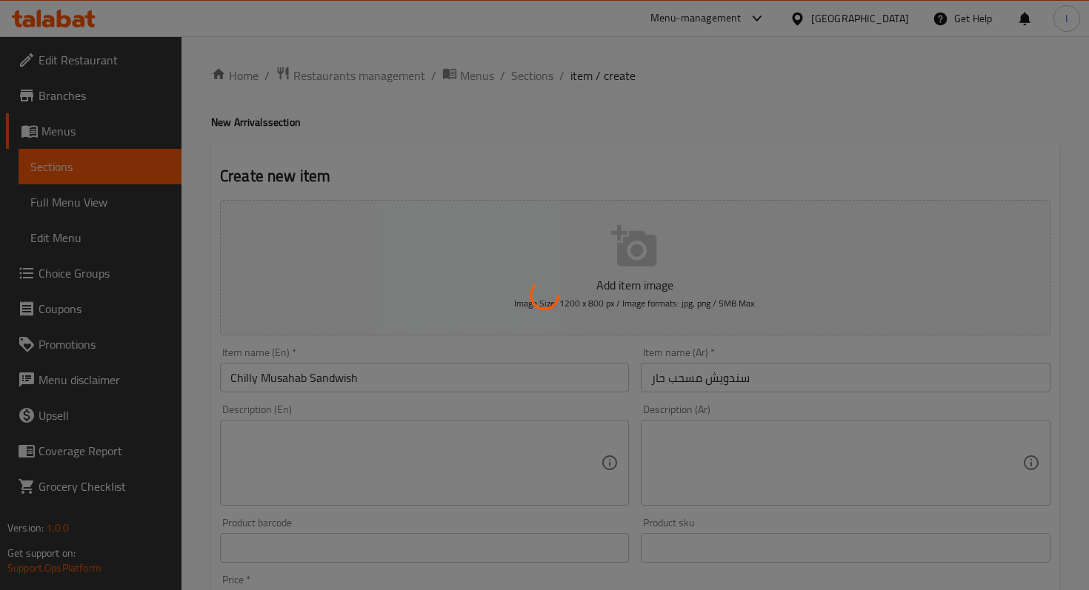
type input "0"
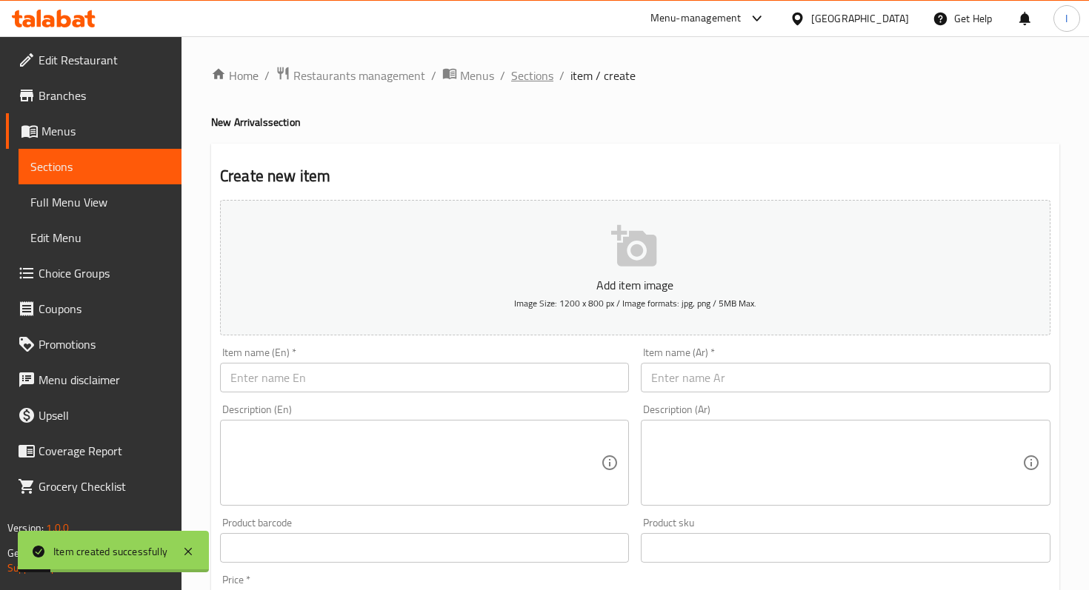
click at [533, 79] on span "Sections" at bounding box center [532, 76] width 42 height 18
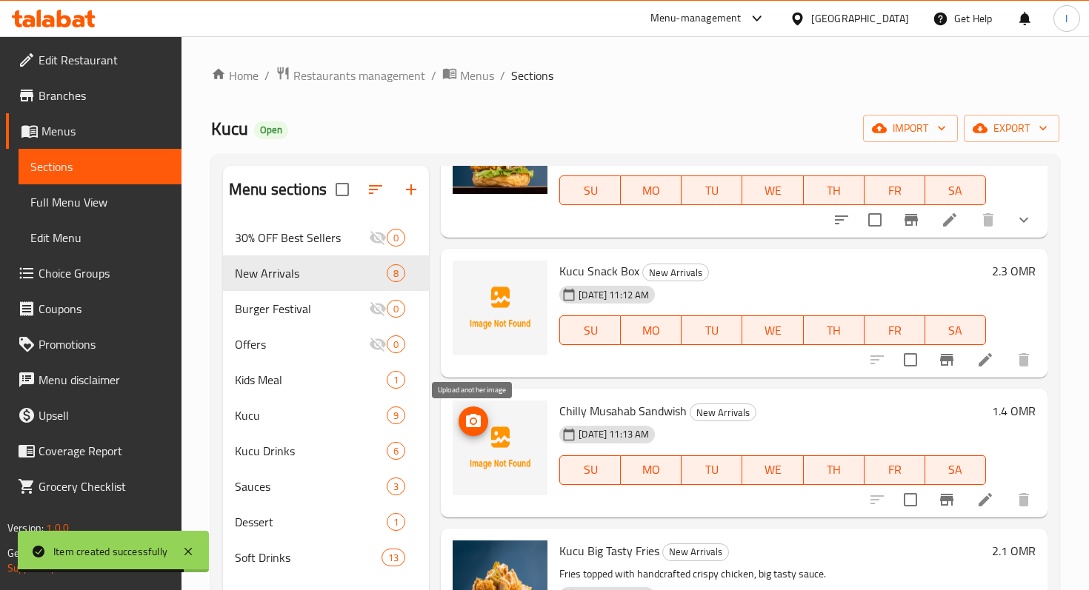
scroll to position [127, 0]
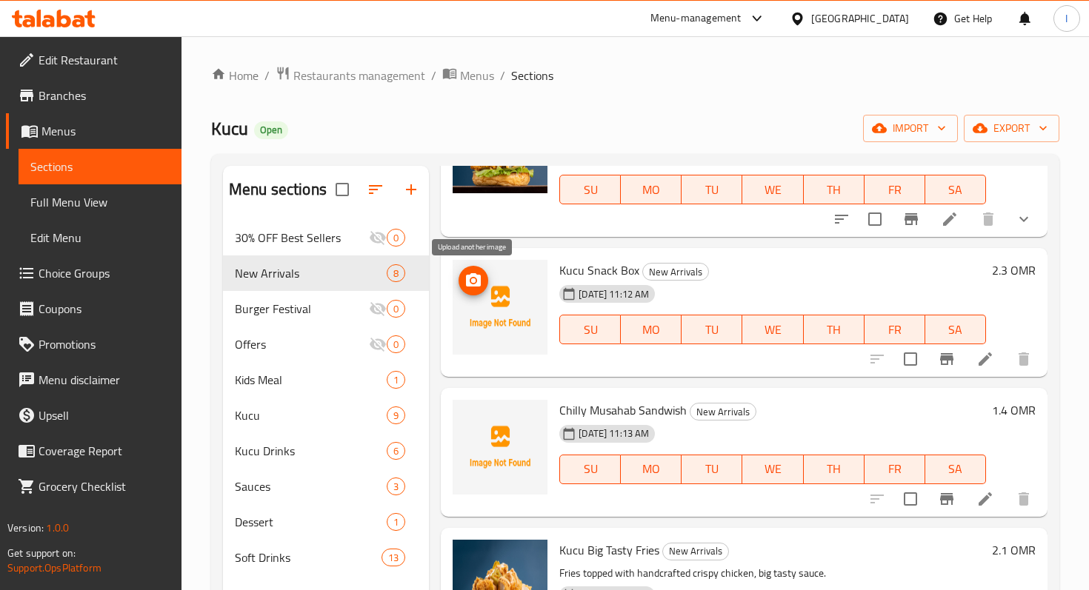
click at [472, 277] on icon "upload picture" at bounding box center [473, 281] width 18 height 18
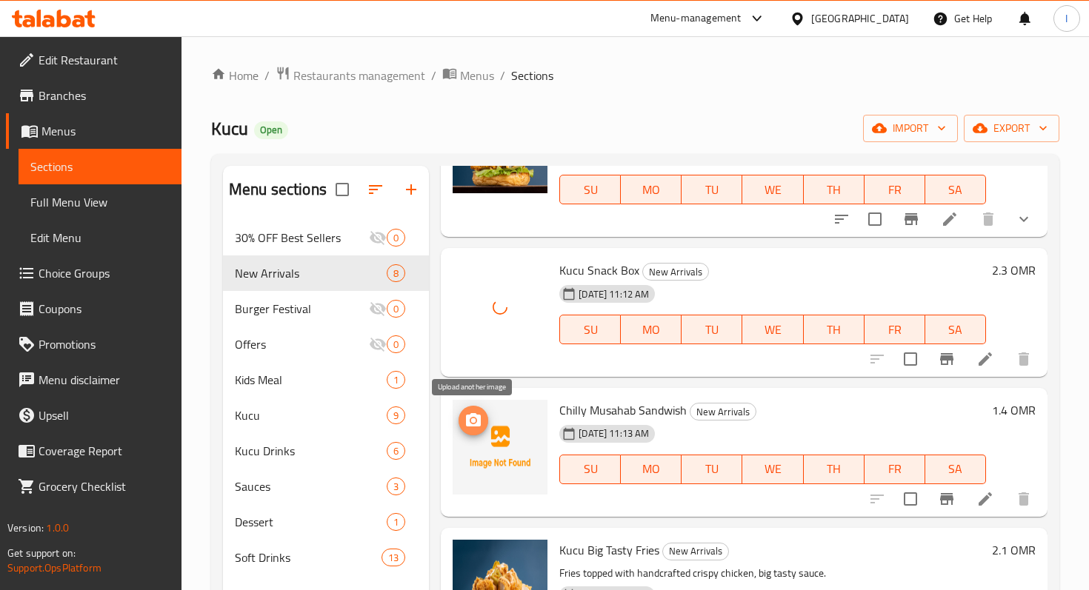
click at [474, 418] on icon "upload picture" at bounding box center [473, 421] width 18 height 18
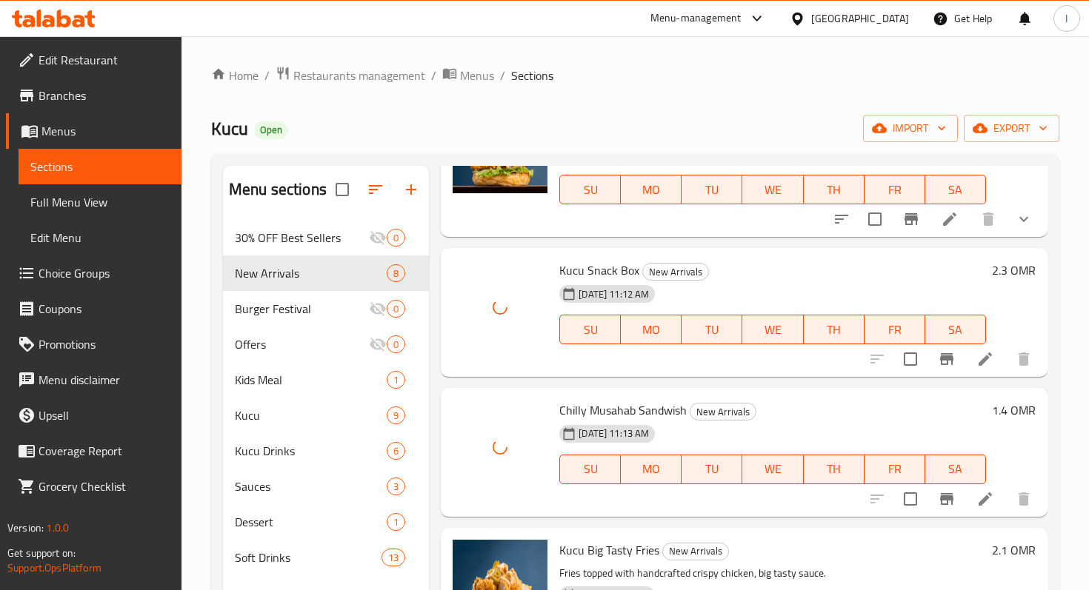
click at [672, 113] on div "Home / Restaurants management / Menus / Sections Kucu Open import export Menu s…" at bounding box center [635, 417] width 848 height 702
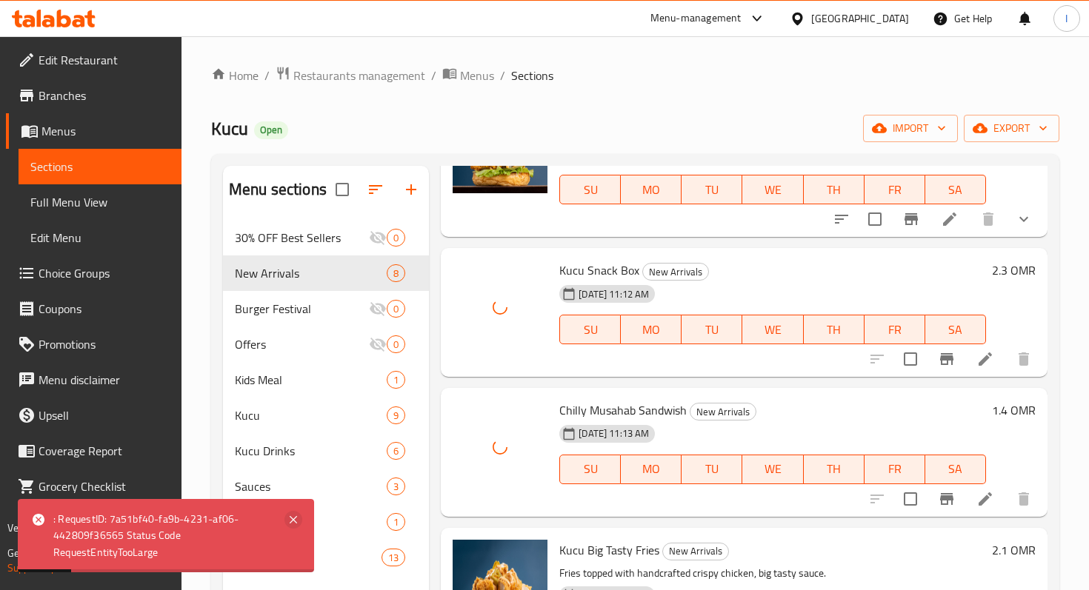
click at [295, 518] on icon at bounding box center [293, 519] width 7 height 7
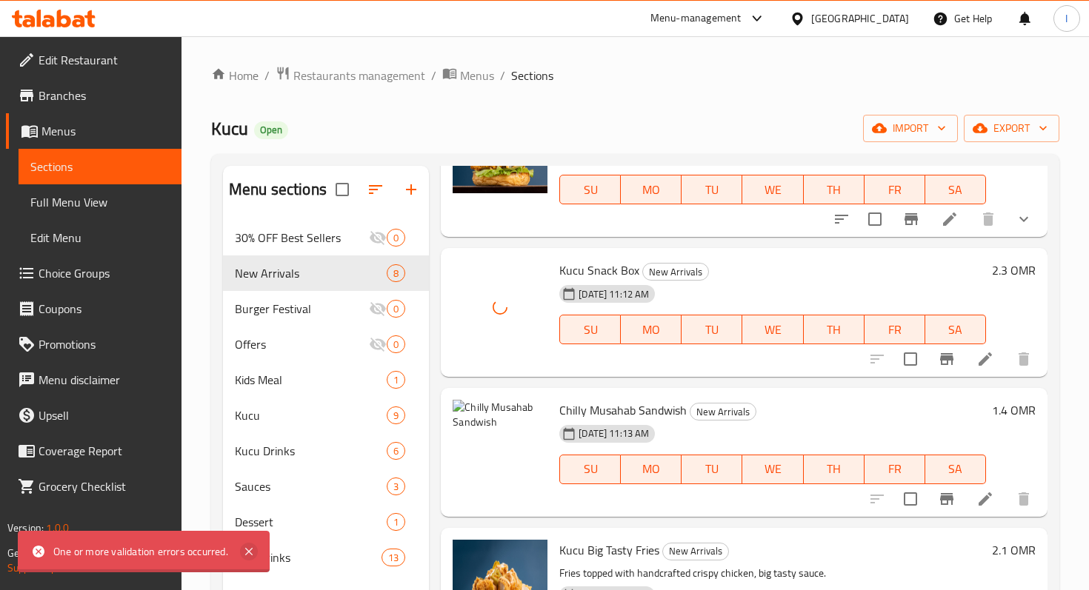
click at [250, 549] on icon at bounding box center [249, 552] width 18 height 18
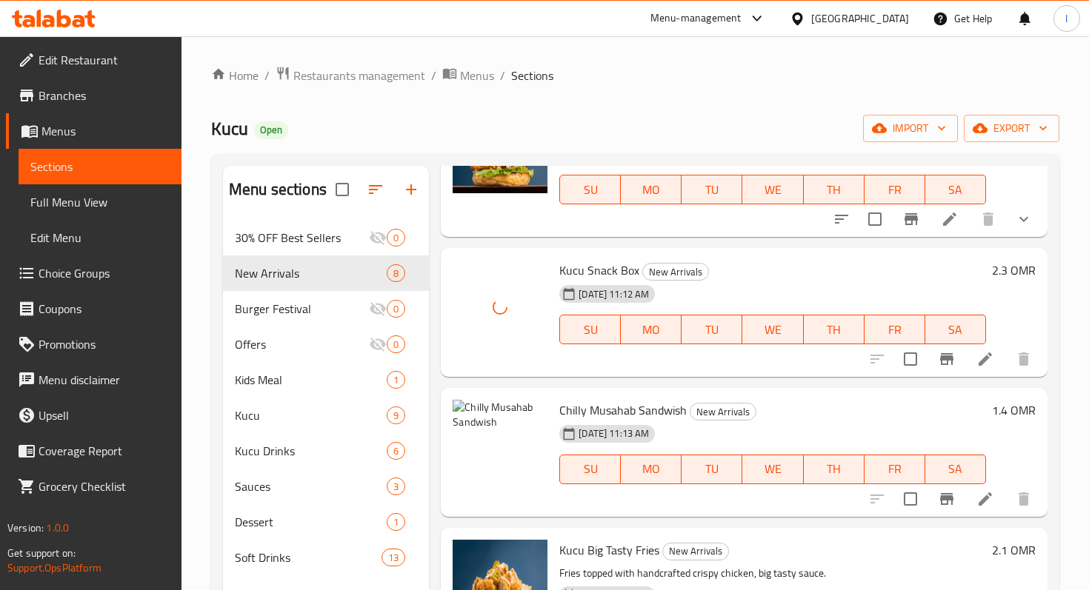
click at [587, 119] on div "Kucu Open import export" at bounding box center [635, 128] width 848 height 27
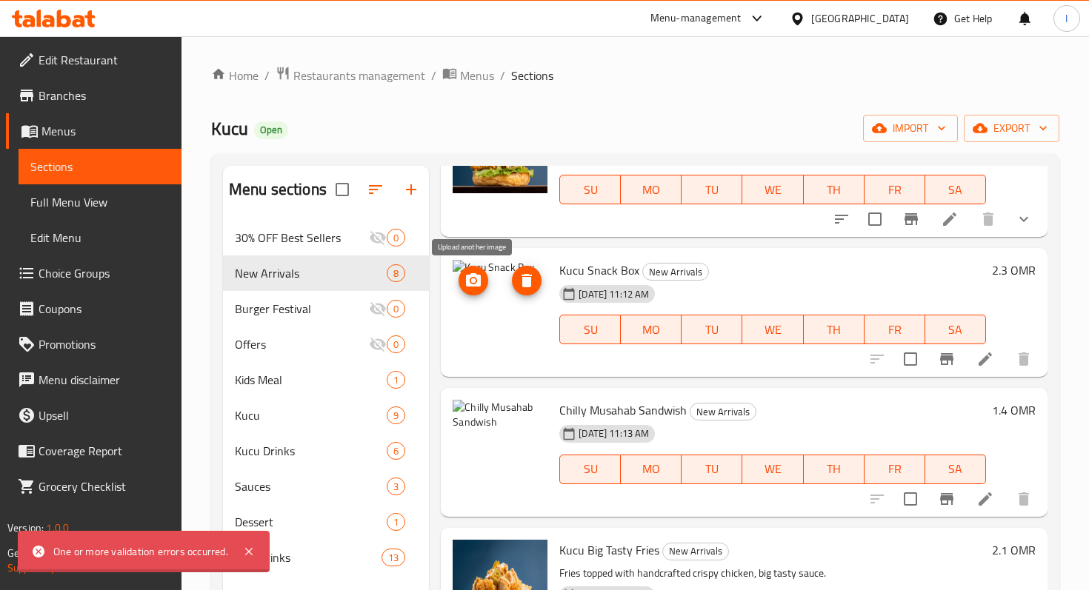
click at [482, 278] on icon "upload picture" at bounding box center [473, 281] width 18 height 18
click at [735, 102] on div "Home / Restaurants management / Menus / Sections Kucu Open import export Menu s…" at bounding box center [635, 417] width 848 height 702
